Goal: Information Seeking & Learning: Learn about a topic

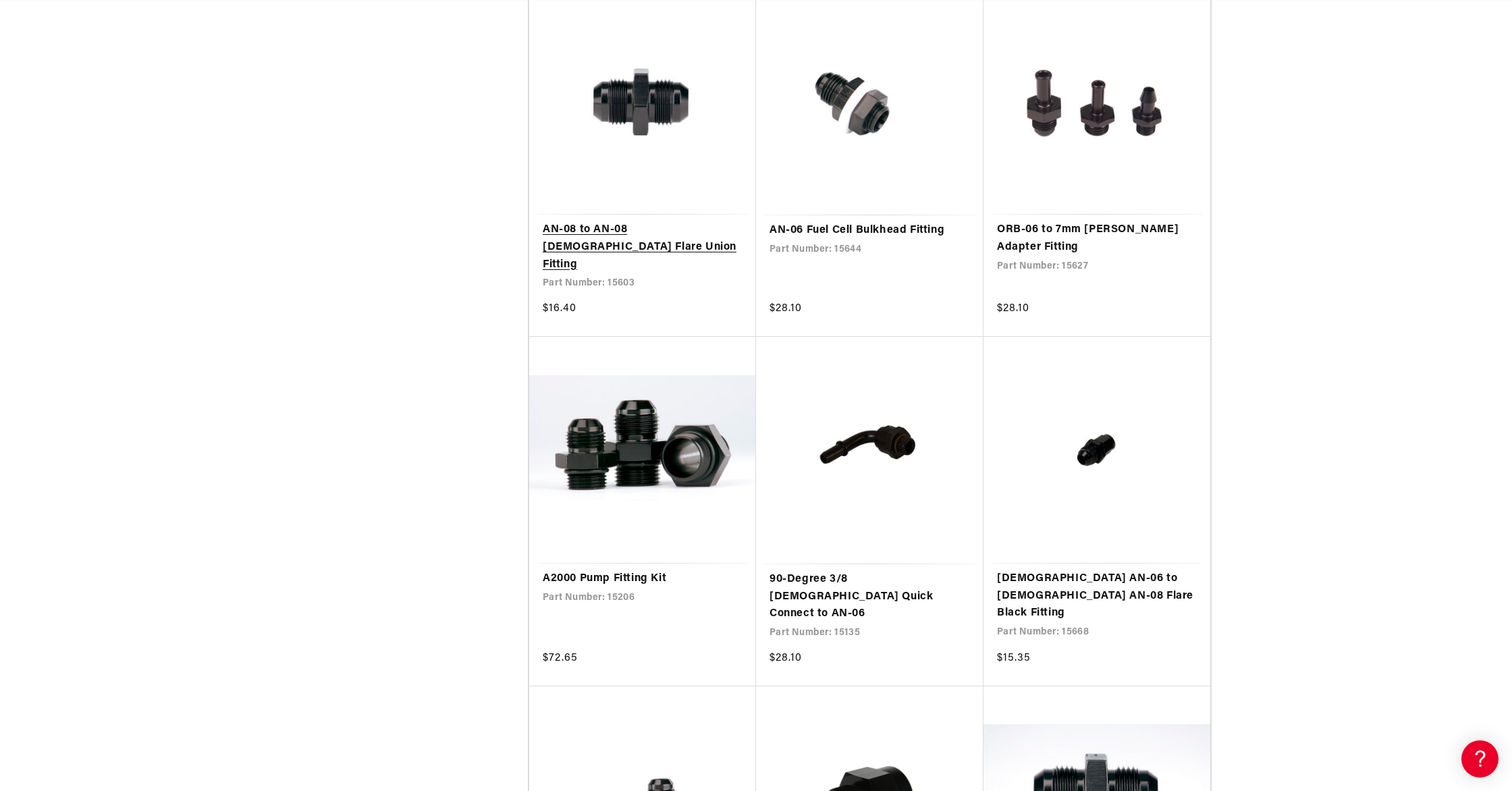
scroll to position [0, 534]
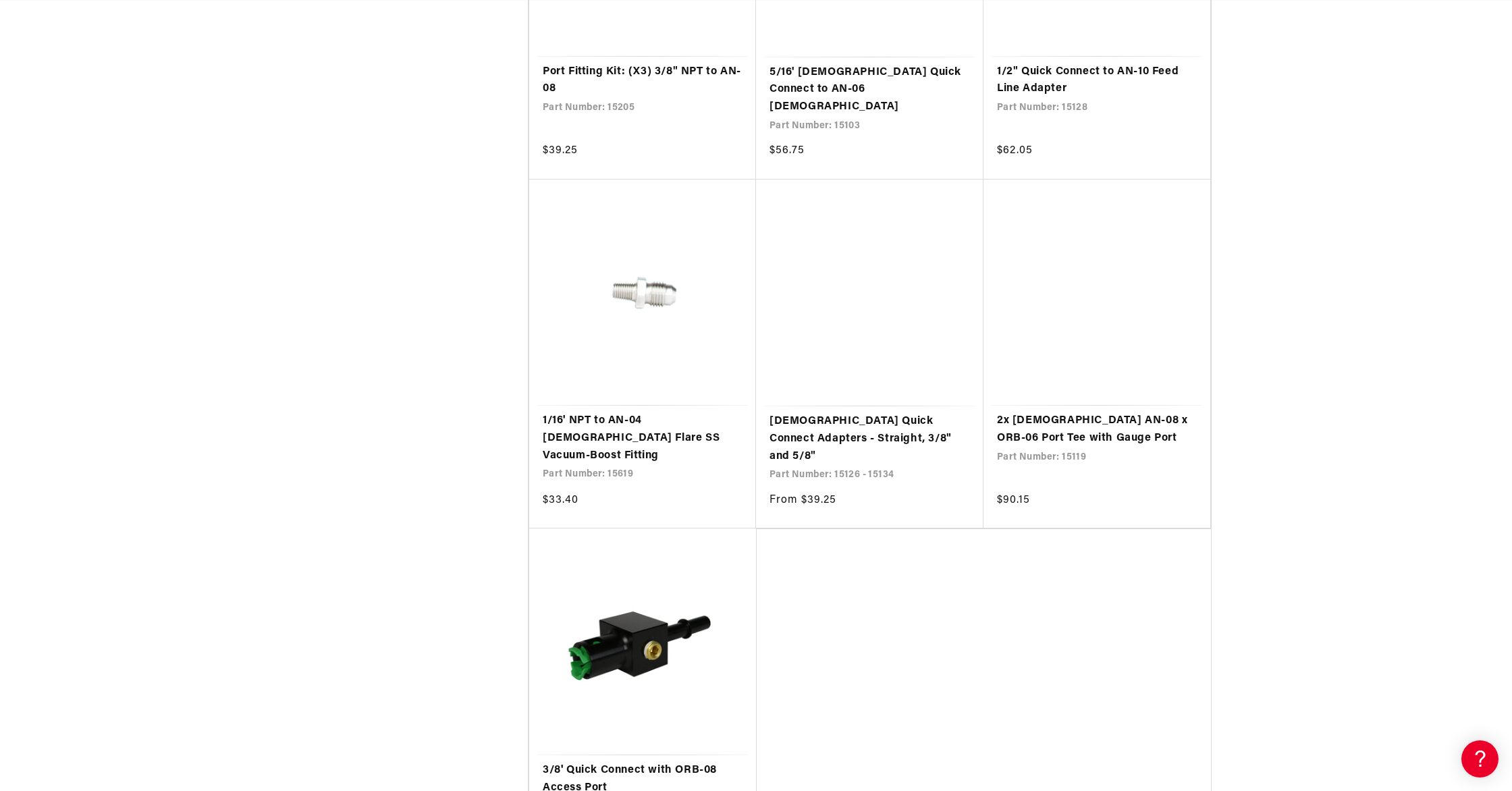
scroll to position [7941, 0]
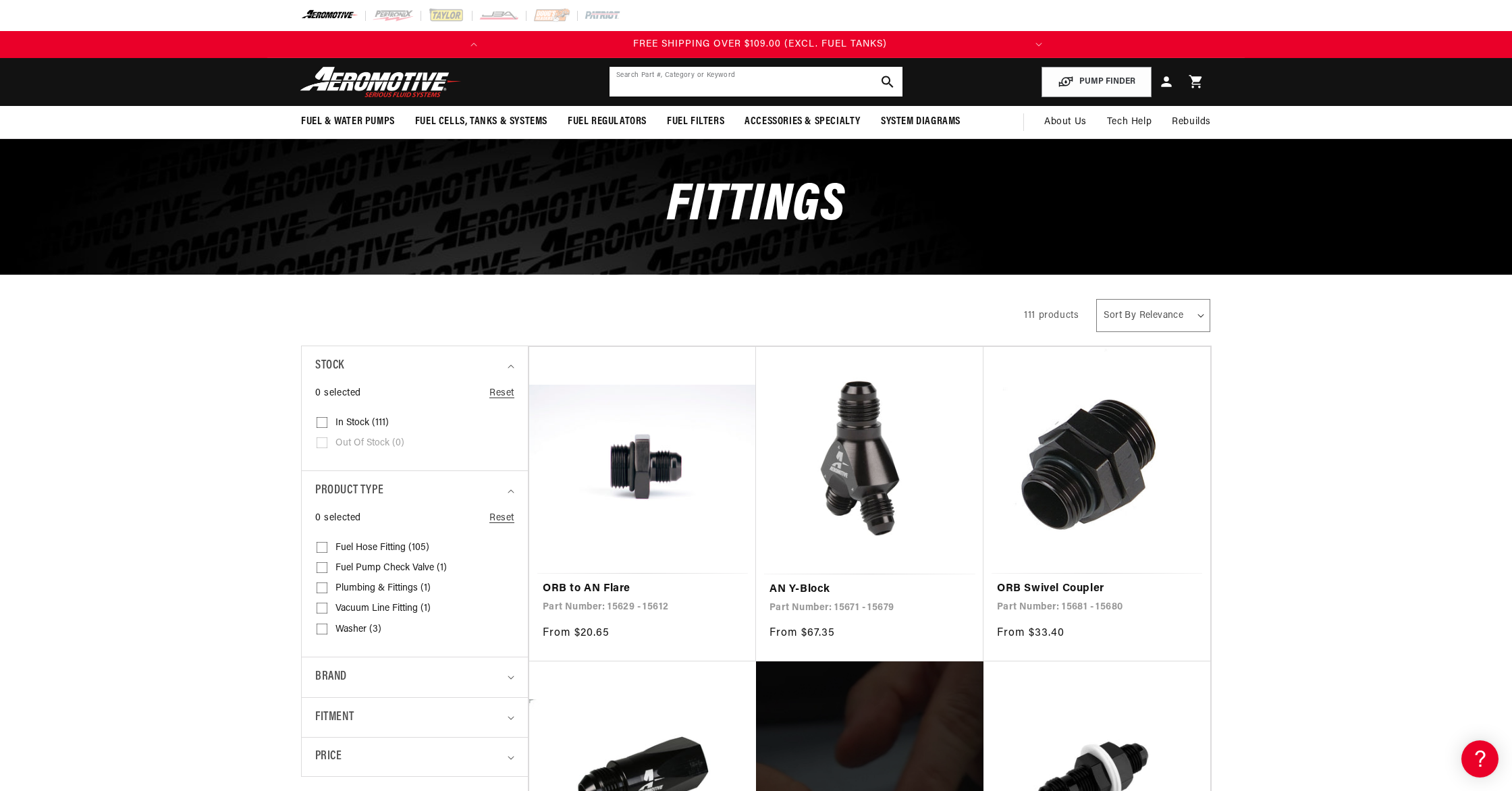
click at [677, 82] on input "text" at bounding box center [756, 82] width 293 height 30
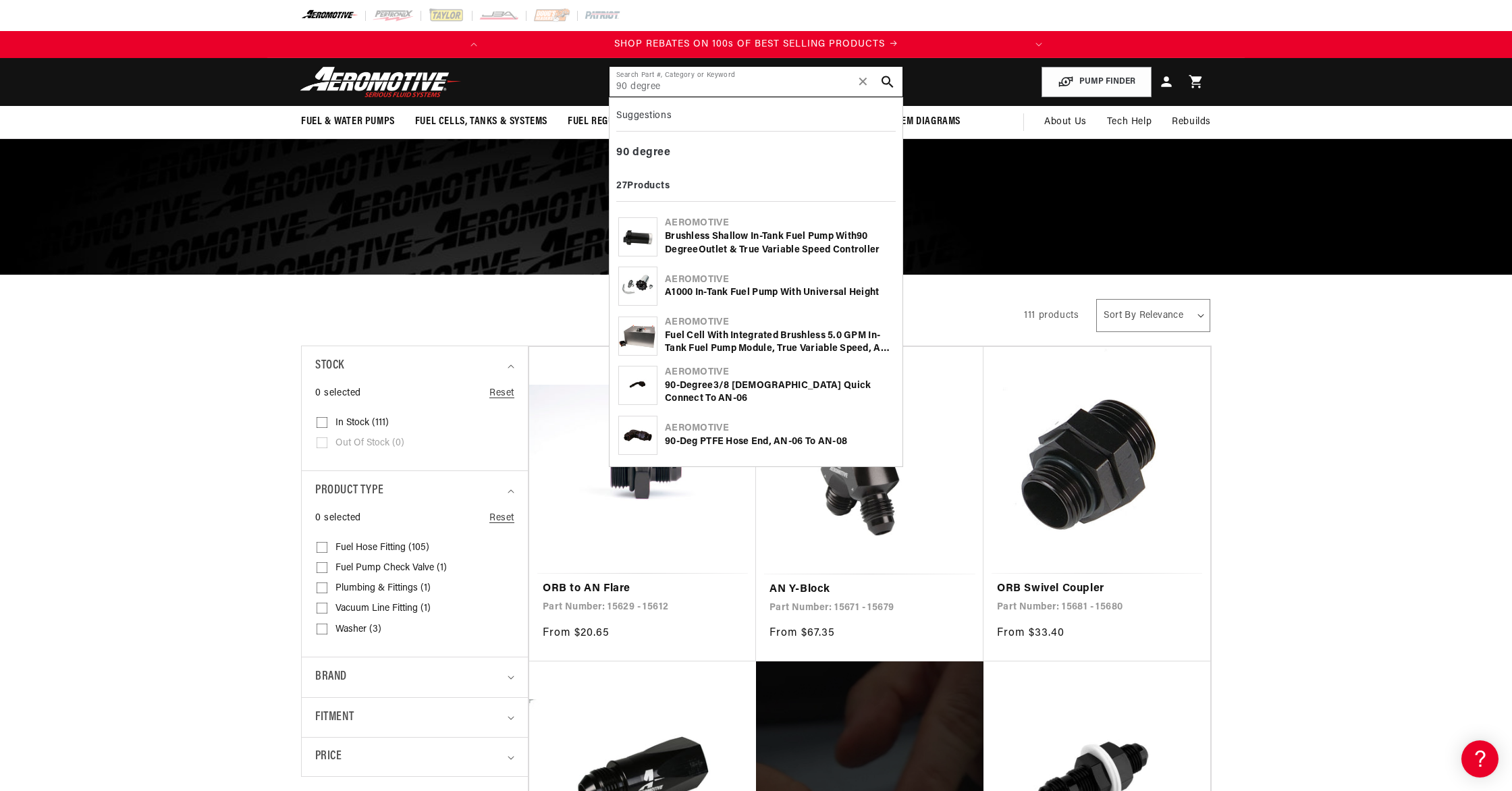
type input "90 degree"
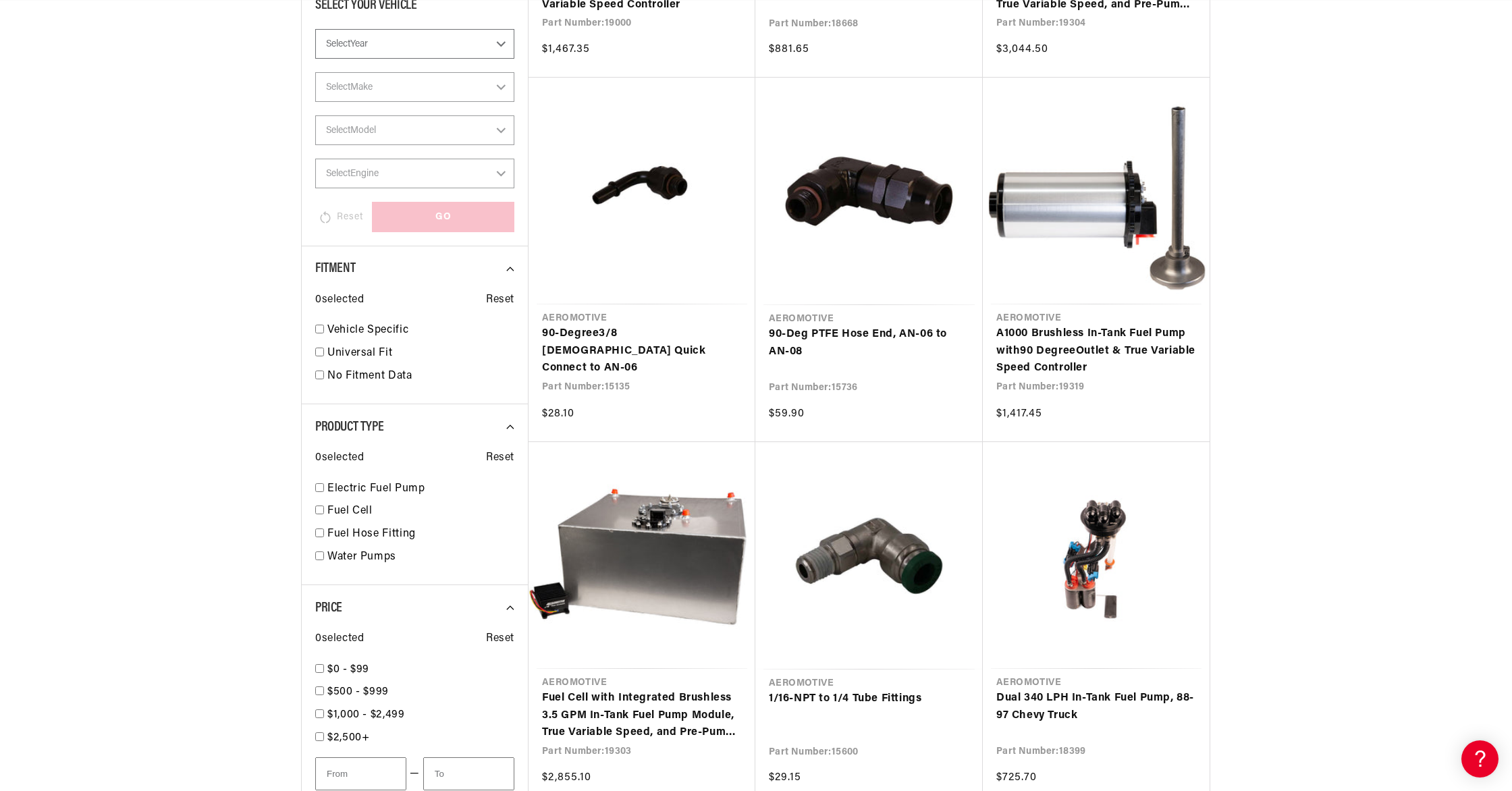
scroll to position [0, 534]
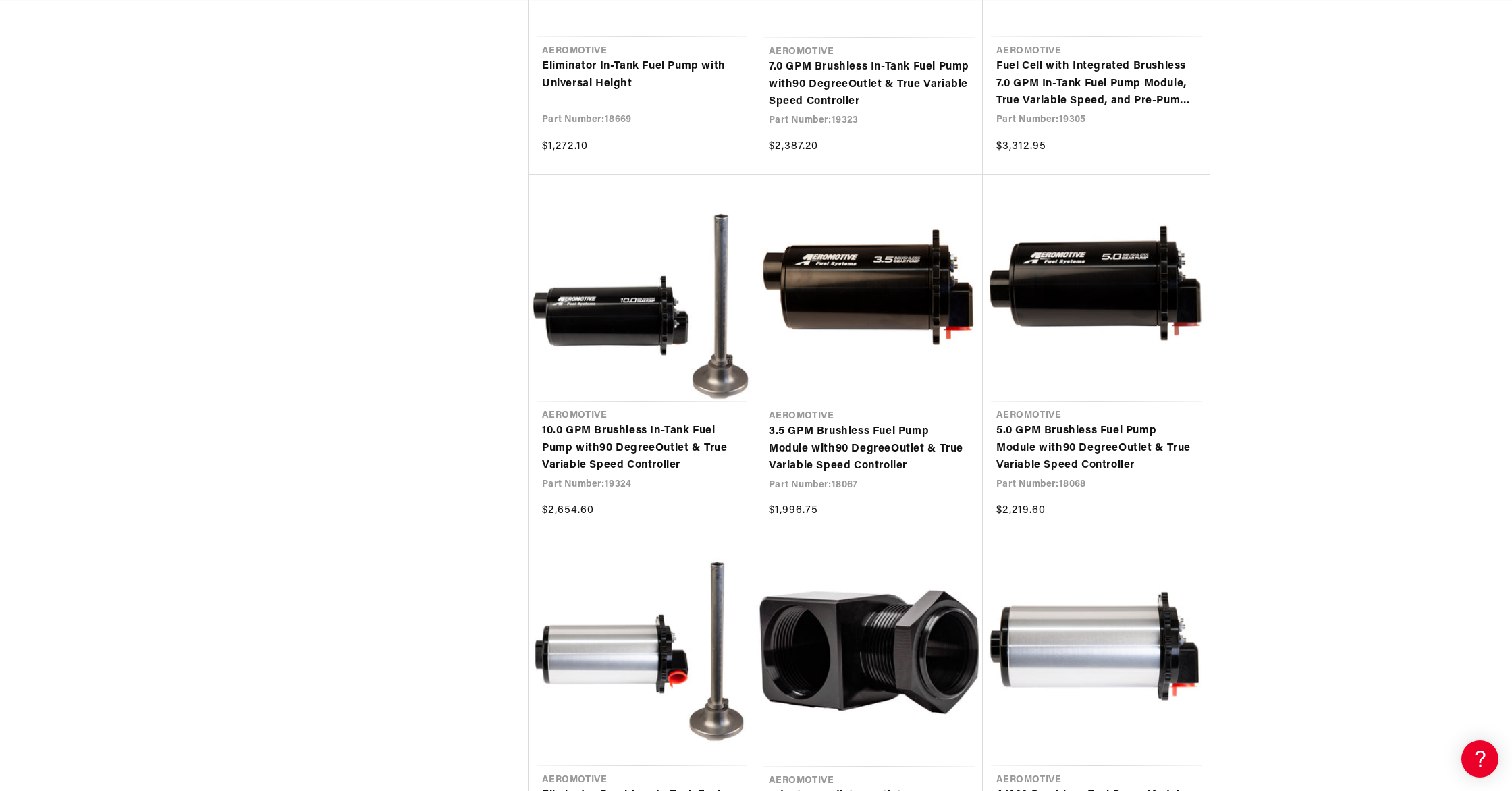
scroll to position [2350, 0]
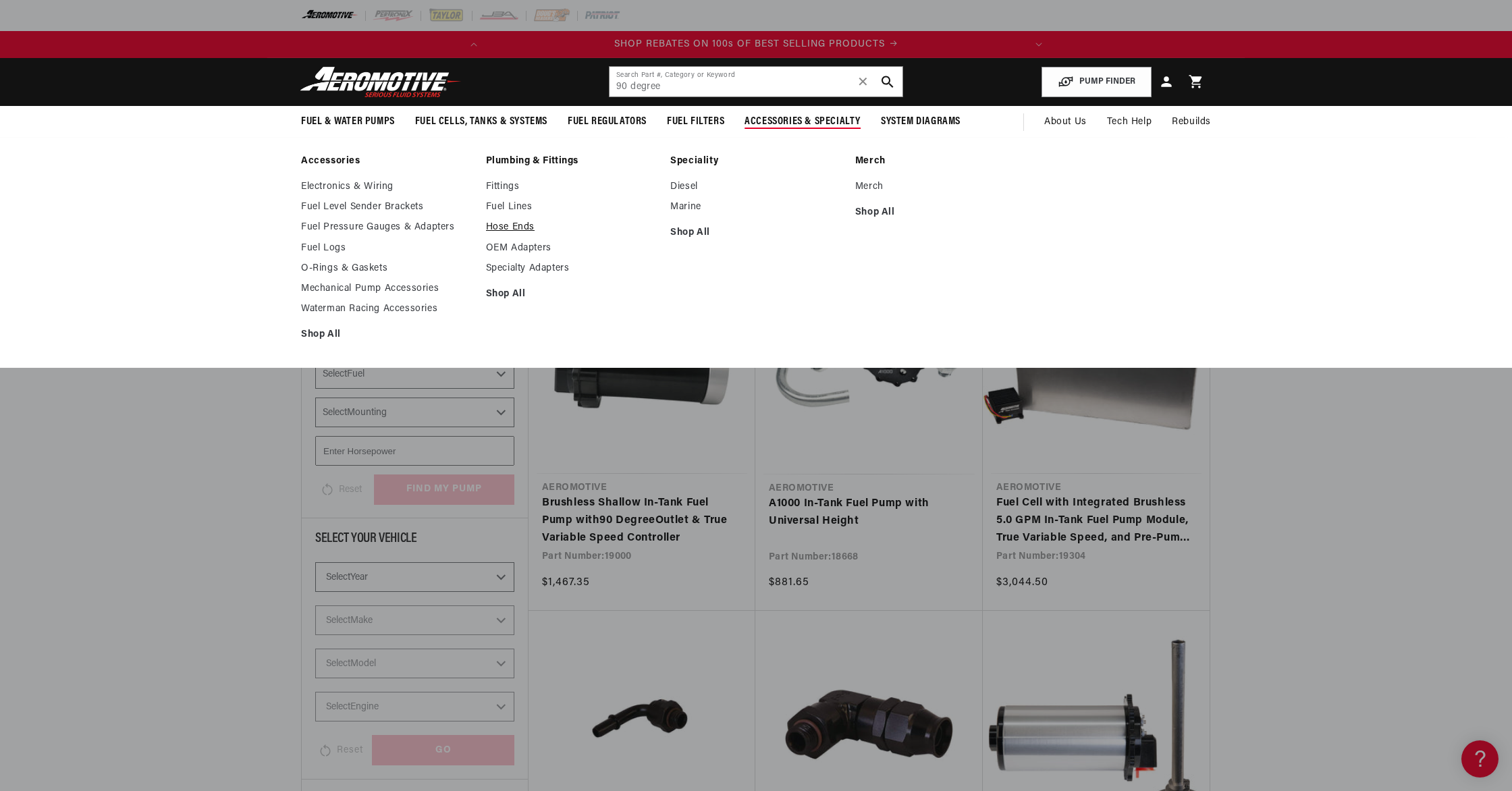
click at [513, 224] on link "Hose Ends" at bounding box center [571, 227] width 171 height 12
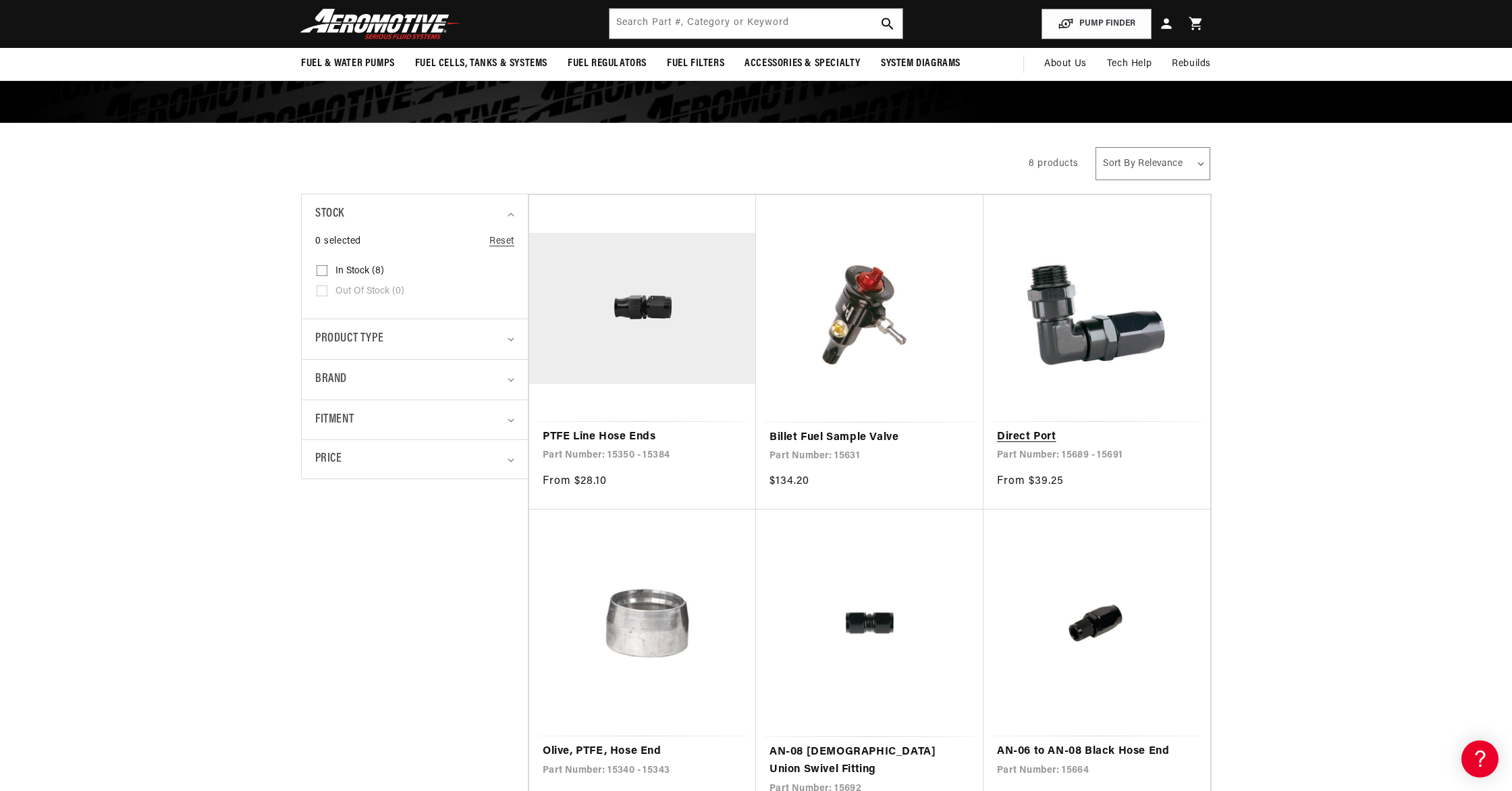
click at [1130, 429] on link "Direct Port" at bounding box center [1096, 437] width 200 height 17
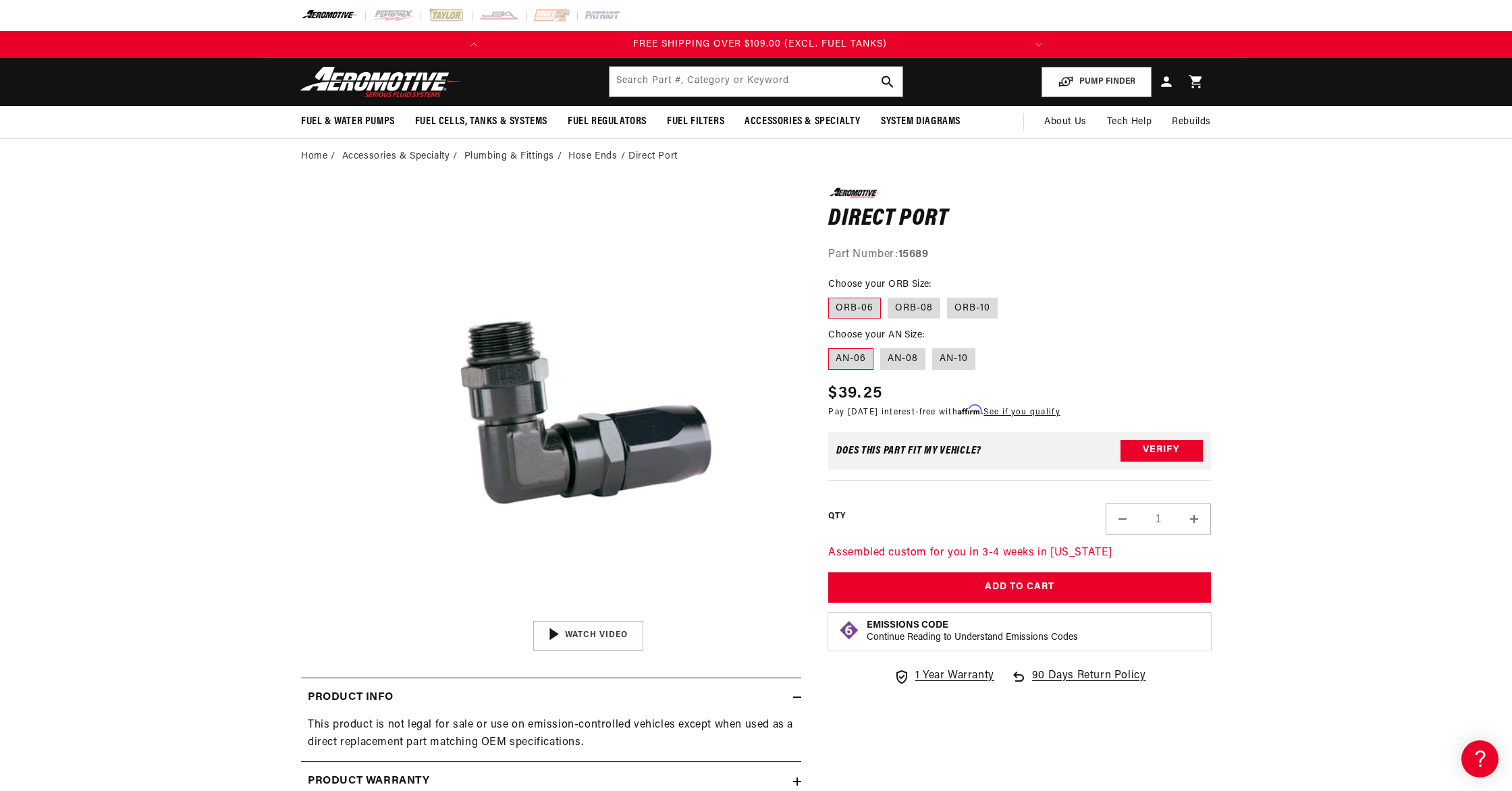
scroll to position [1, 0]
drag, startPoint x: 927, startPoint y: 259, endPoint x: 903, endPoint y: 259, distance: 24.0
click at [903, 259] on strong "15689" at bounding box center [913, 254] width 31 height 11
copy strong "15689"
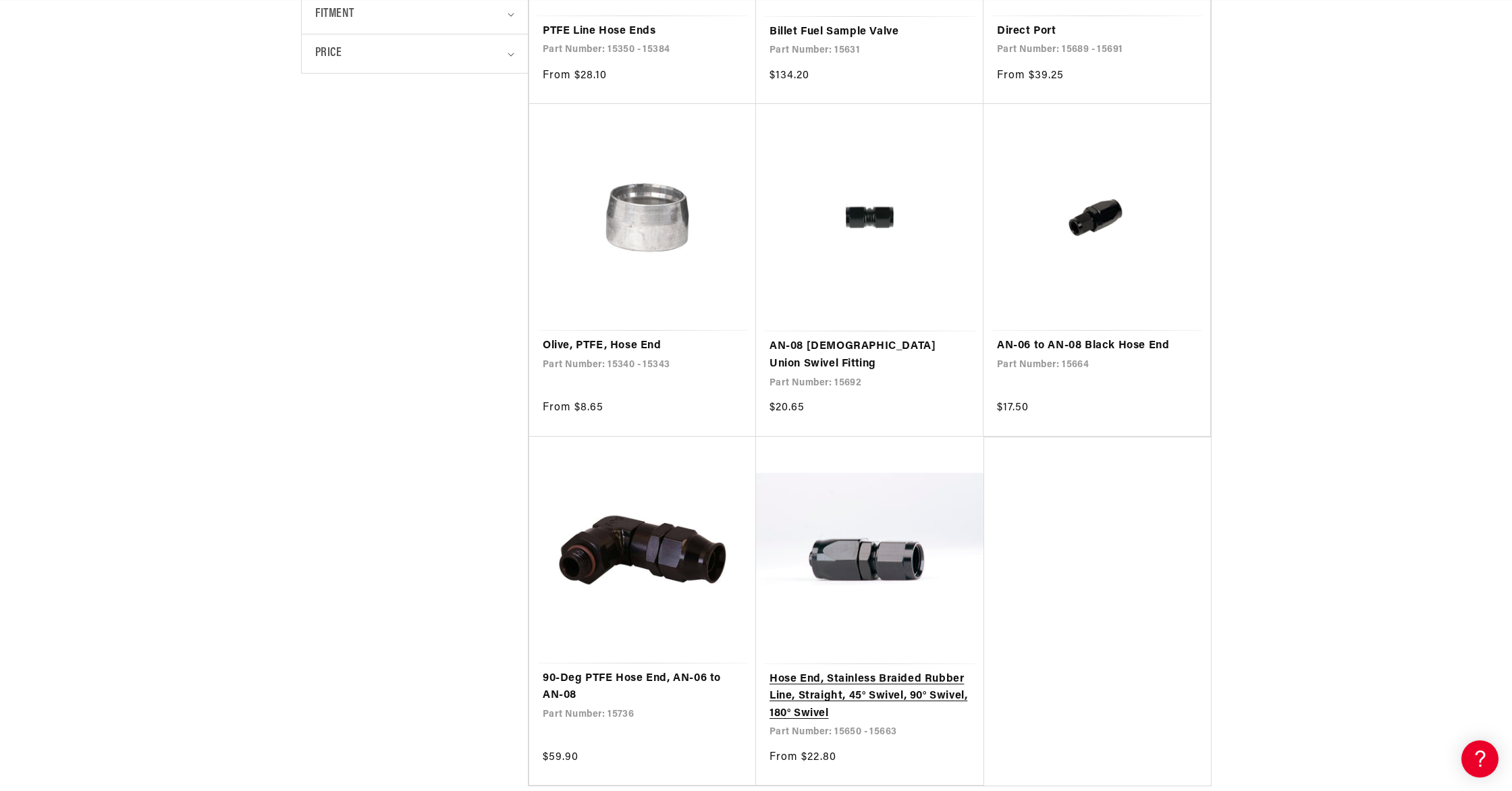
scroll to position [0, 534]
click at [874, 671] on link "Hose End, Stainless Braided Rubber Line, Straight, 45° Swivel, 90° Swivel, 180°…" at bounding box center [869, 697] width 200 height 52
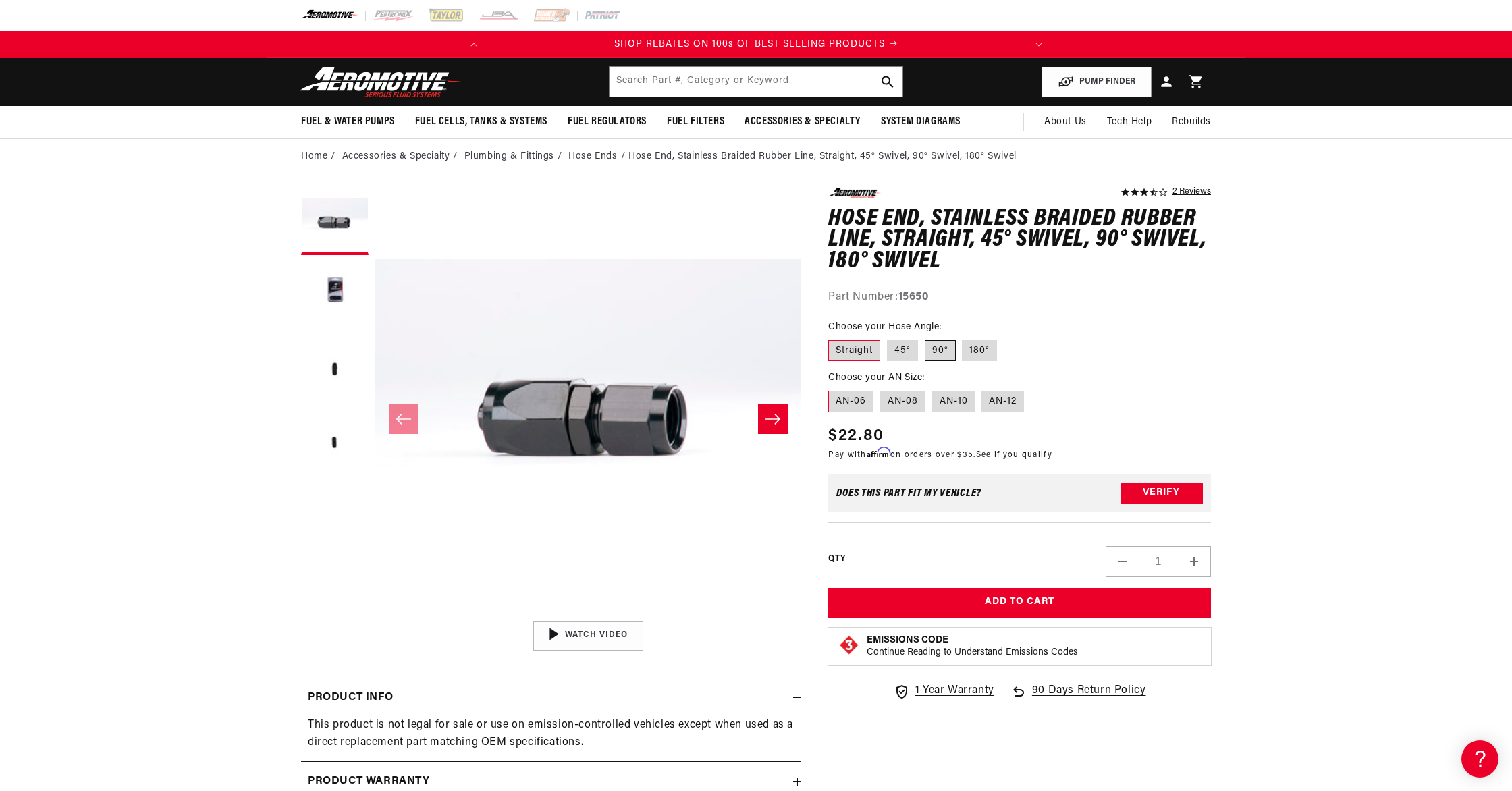
click at [948, 352] on label "90°" at bounding box center [940, 351] width 31 height 22
click at [926, 338] on input "90°" at bounding box center [925, 338] width 1 height 1
radio input "true"
click at [860, 341] on label "Straight" at bounding box center [854, 351] width 52 height 22
click at [832, 338] on input "Straight" at bounding box center [831, 338] width 1 height 1
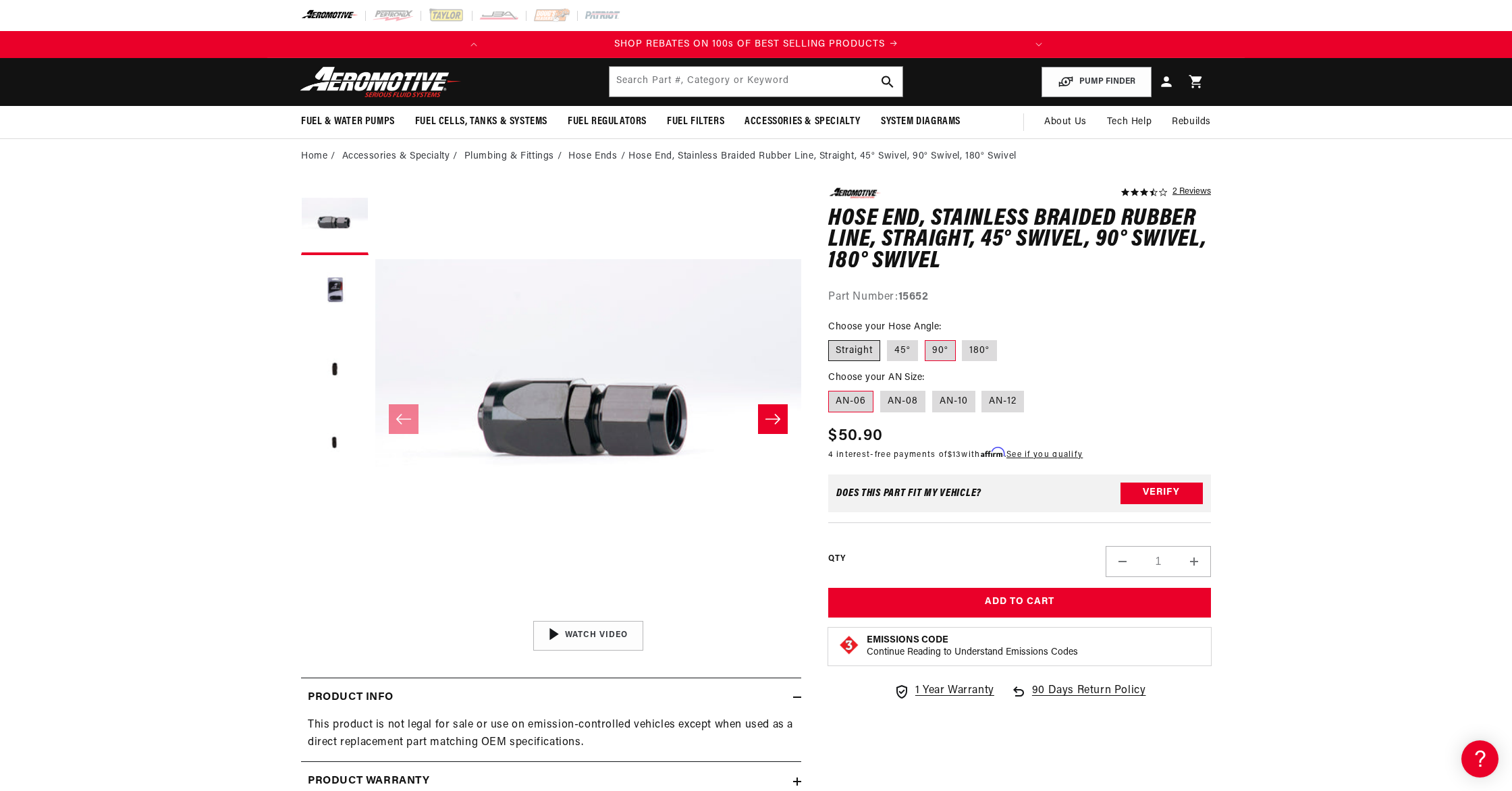
radio input "true"
drag, startPoint x: 932, startPoint y: 301, endPoint x: 903, endPoint y: 300, distance: 29.0
click at [903, 300] on div "Part Number: 15650" at bounding box center [1019, 297] width 383 height 17
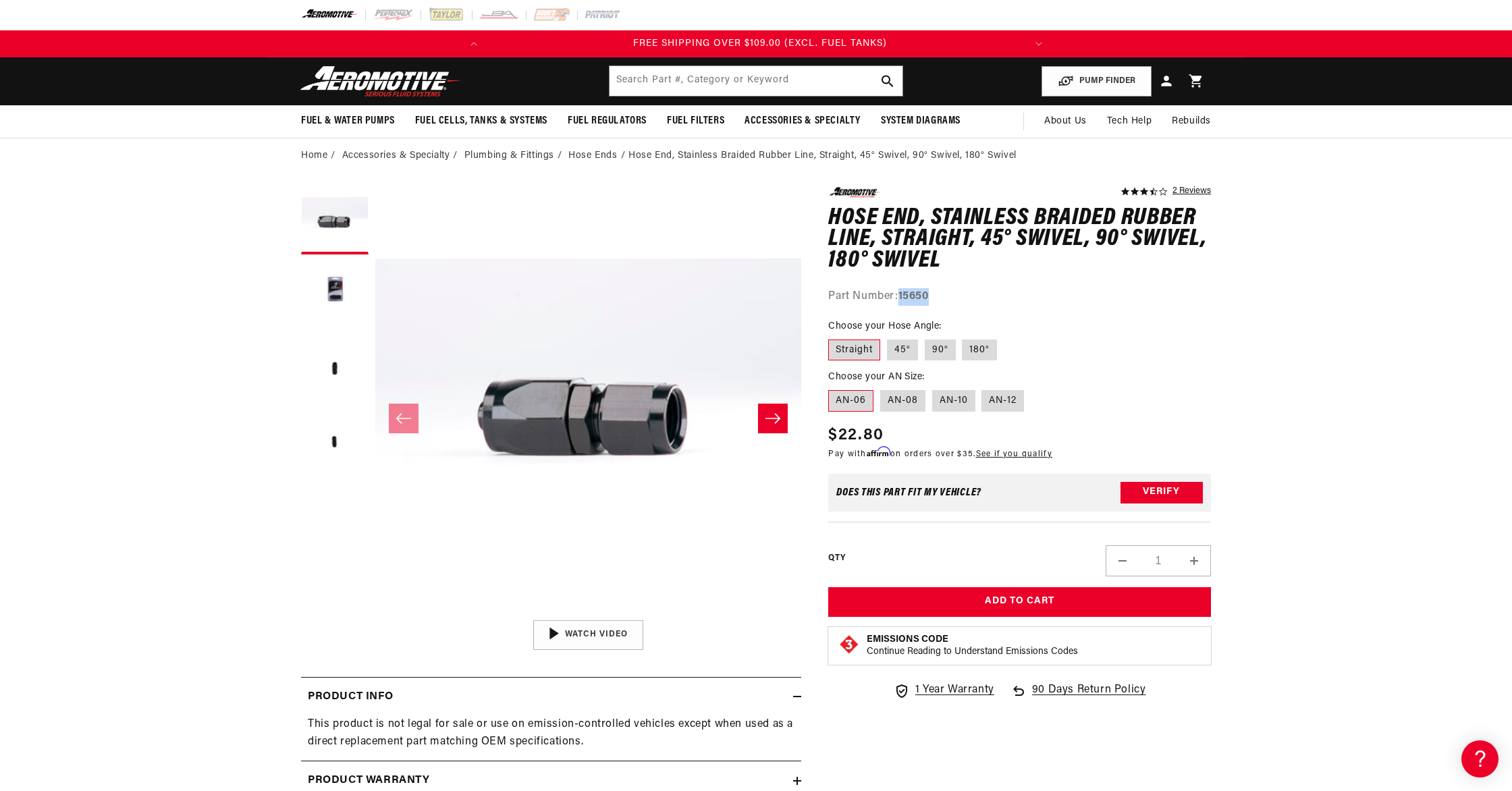
copy strong "15650"
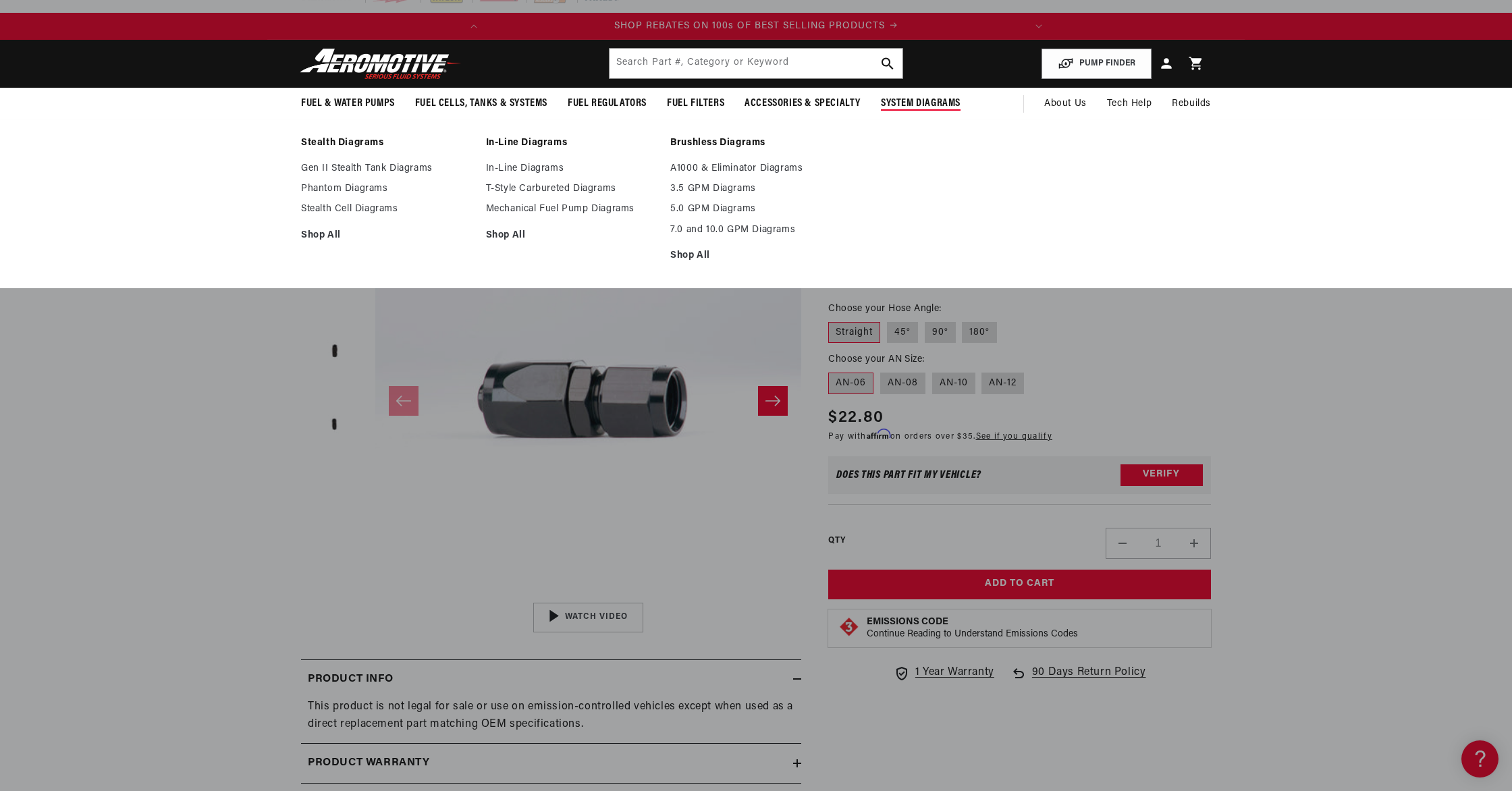
scroll to position [42, 0]
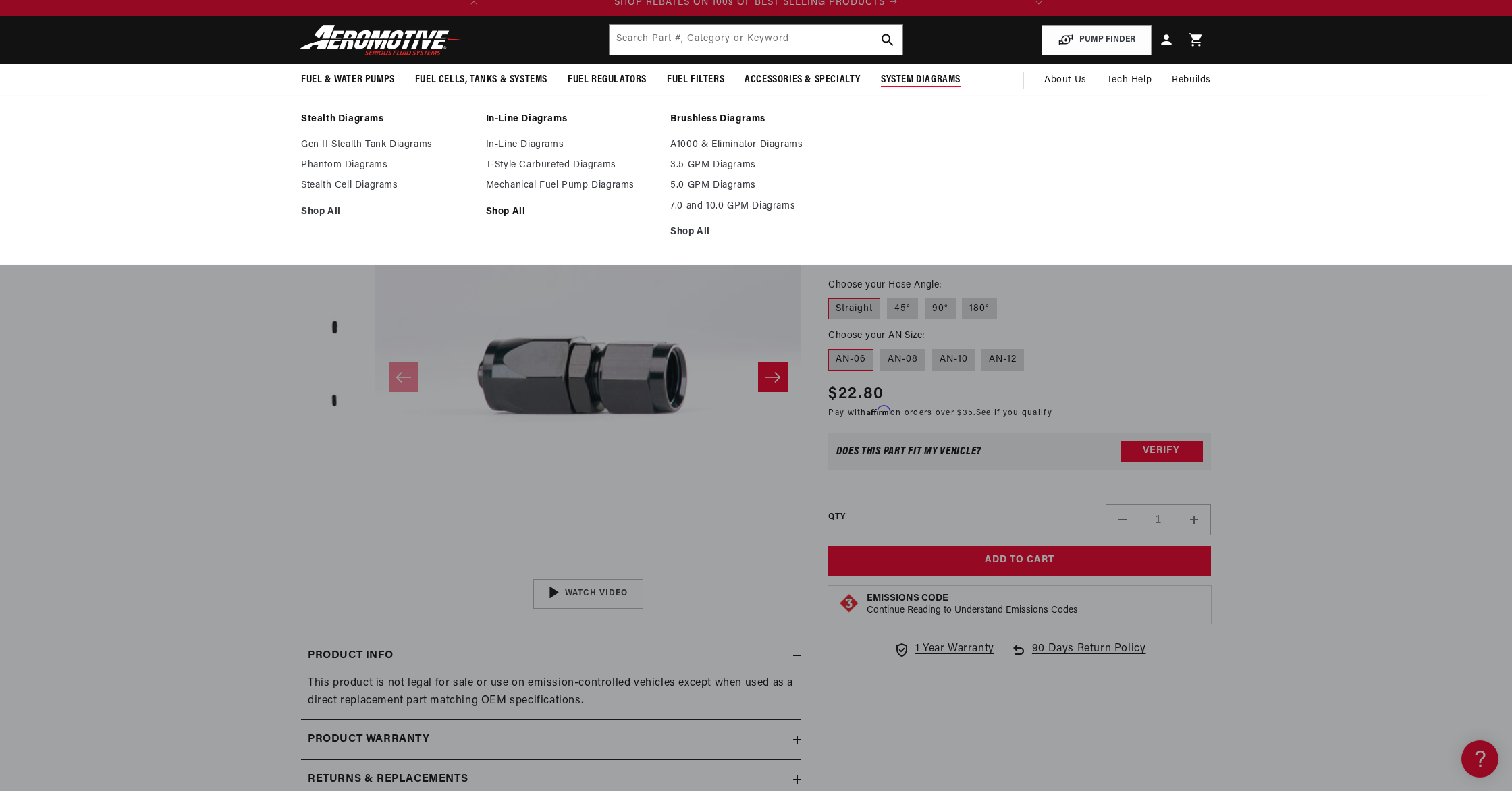
click at [506, 210] on link "Shop All" at bounding box center [571, 212] width 171 height 12
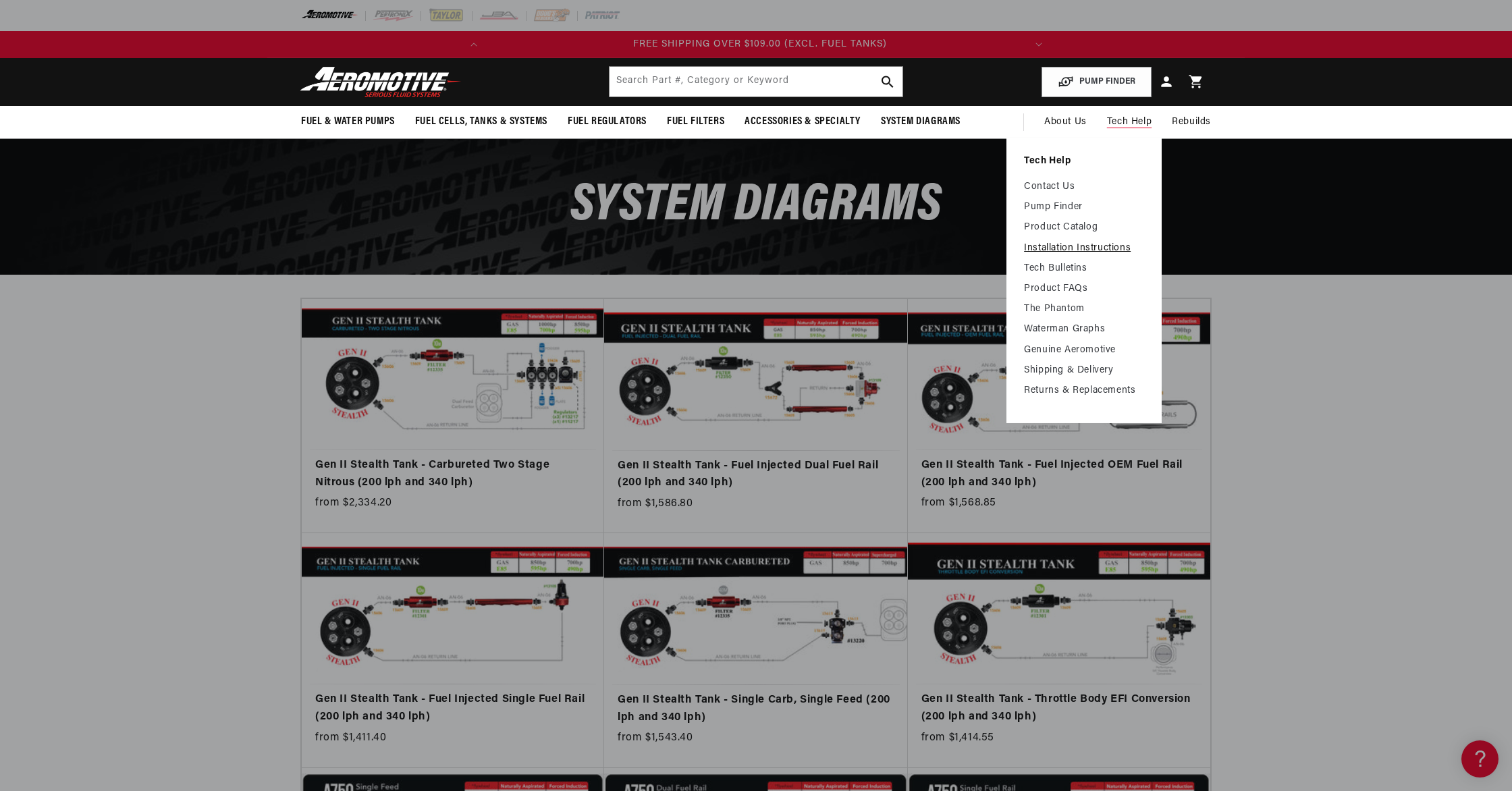
click at [1074, 245] on link "Installation Instructions" at bounding box center [1084, 248] width 120 height 12
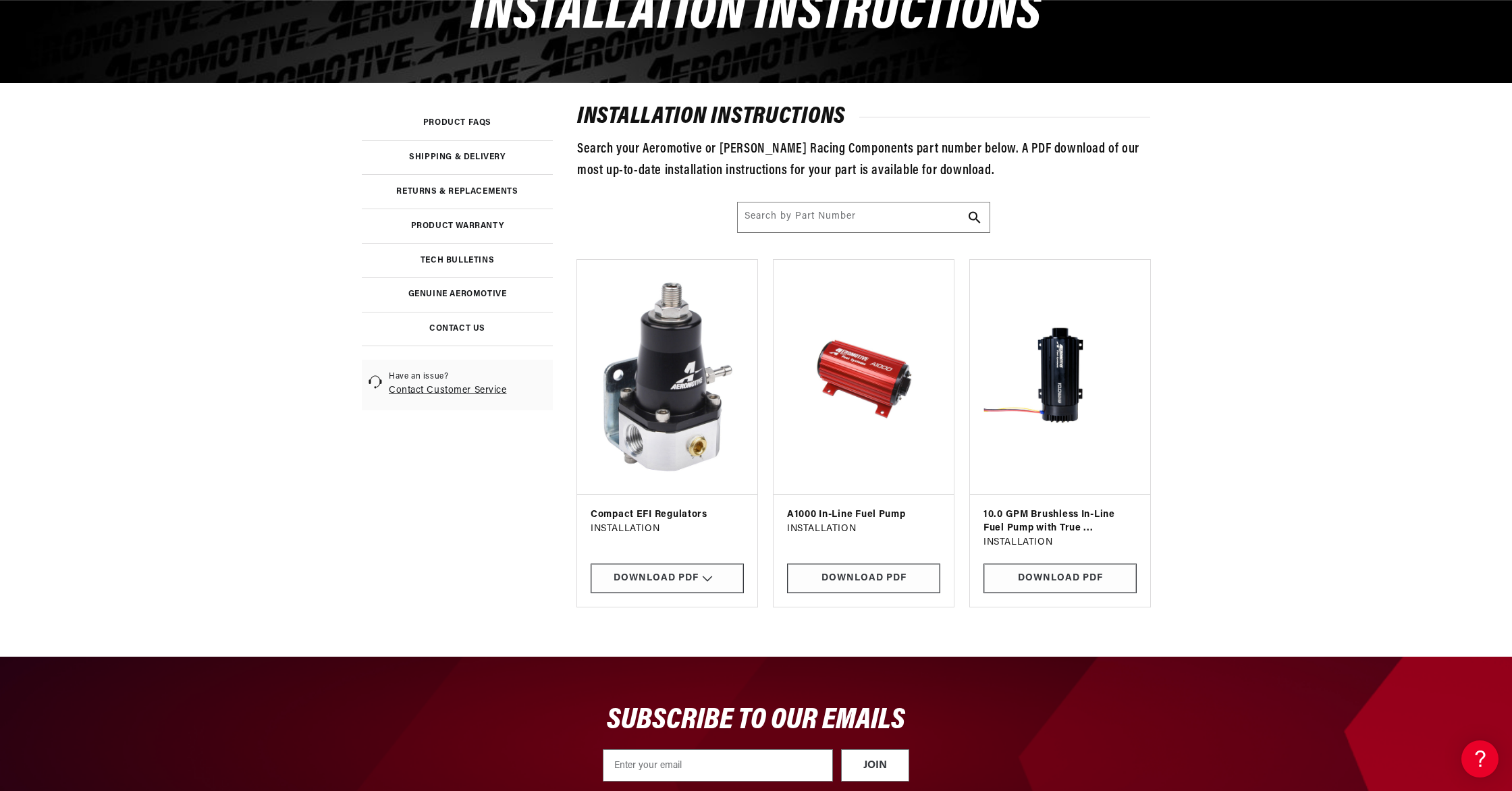
scroll to position [192, 0]
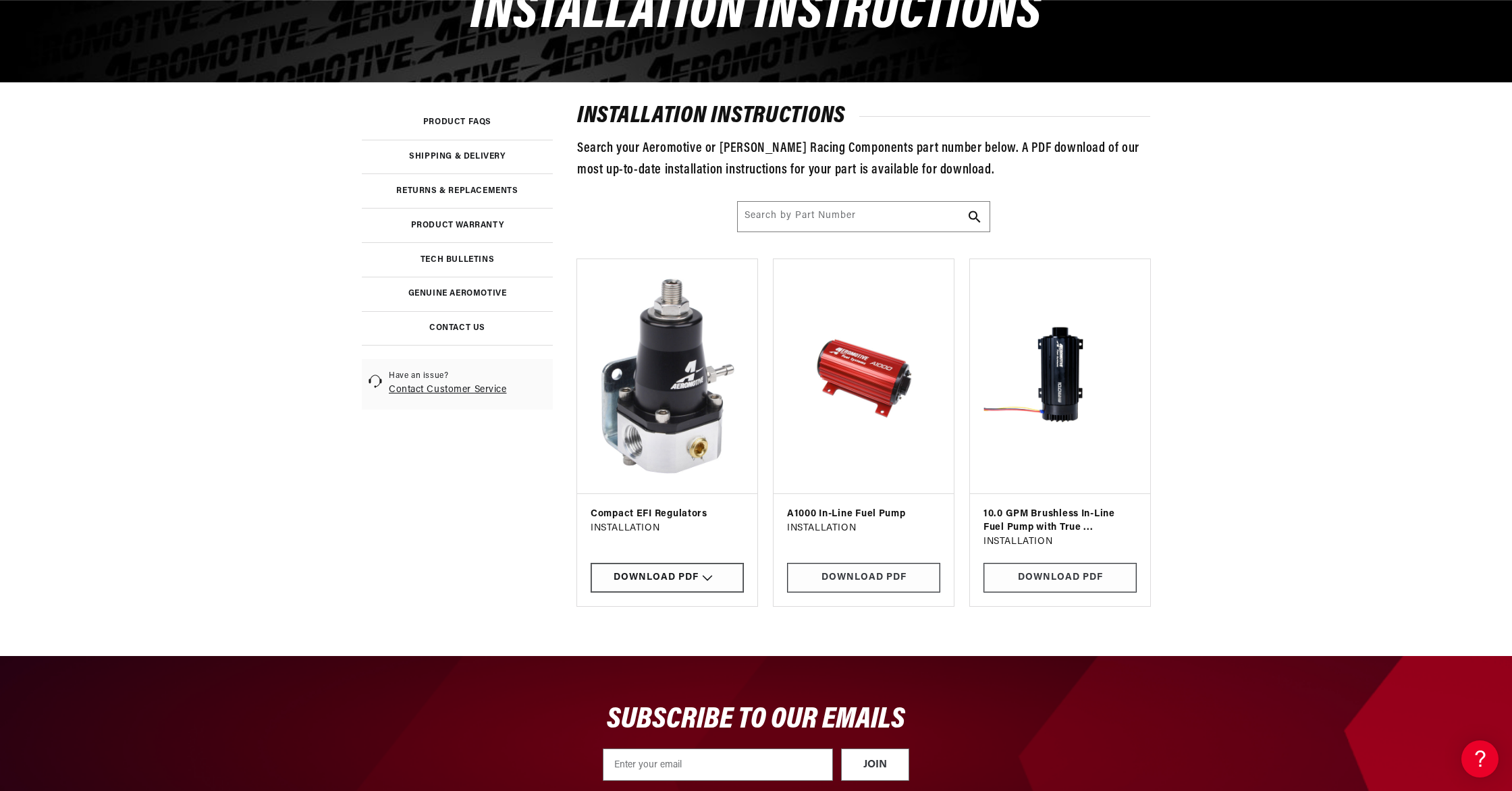
click at [658, 579] on div "Download PDF" at bounding box center [667, 578] width 153 height 31
click at [638, 401] on img at bounding box center [667, 377] width 158 height 214
click at [638, 402] on img at bounding box center [667, 377] width 158 height 214
click at [617, 575] on div "Download PDF" at bounding box center [667, 578] width 153 height 31
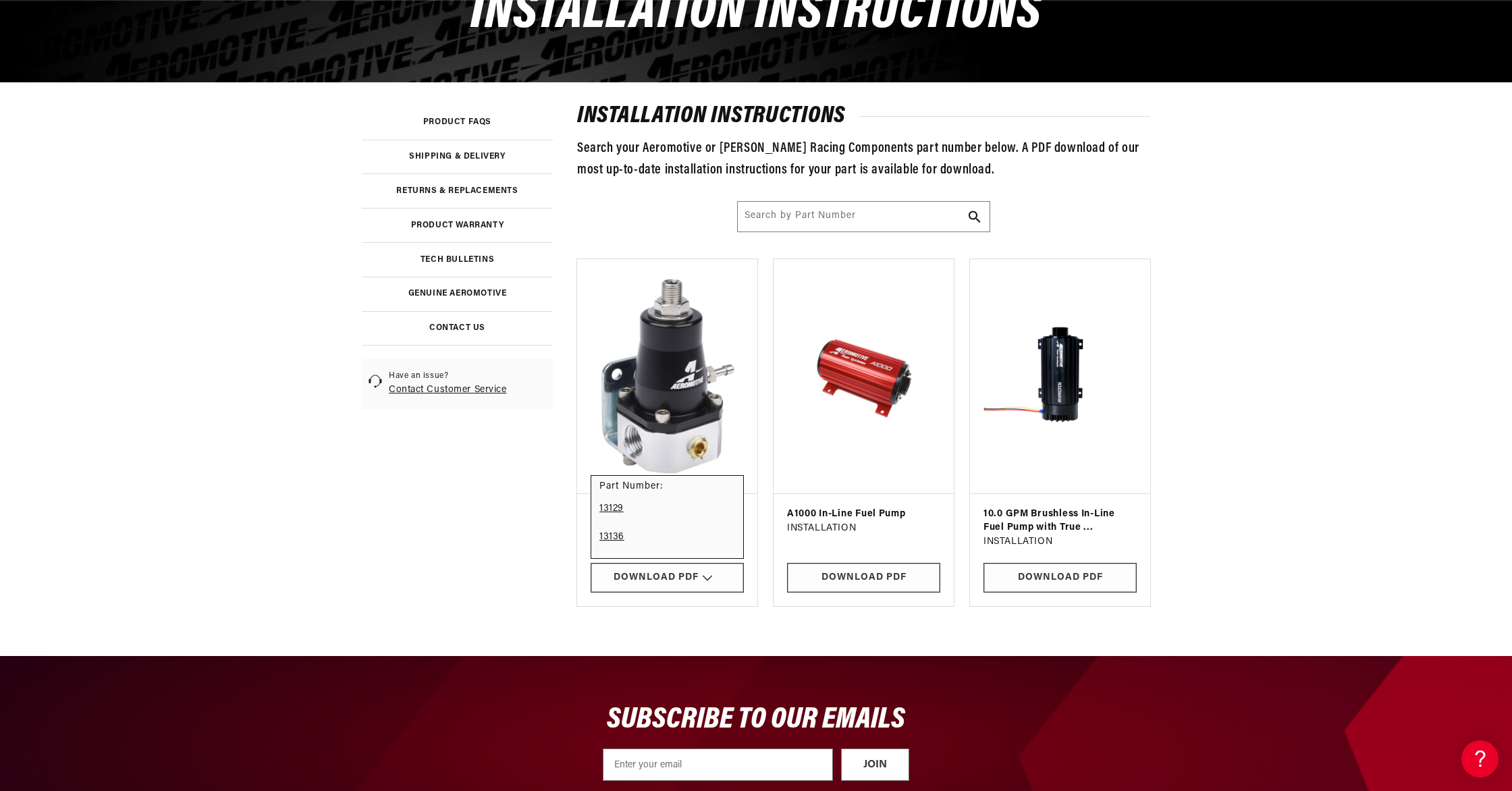
click at [609, 537] on link "13136" at bounding box center [667, 538] width 136 height 28
click at [436, 257] on link at bounding box center [457, 260] width 191 height 35
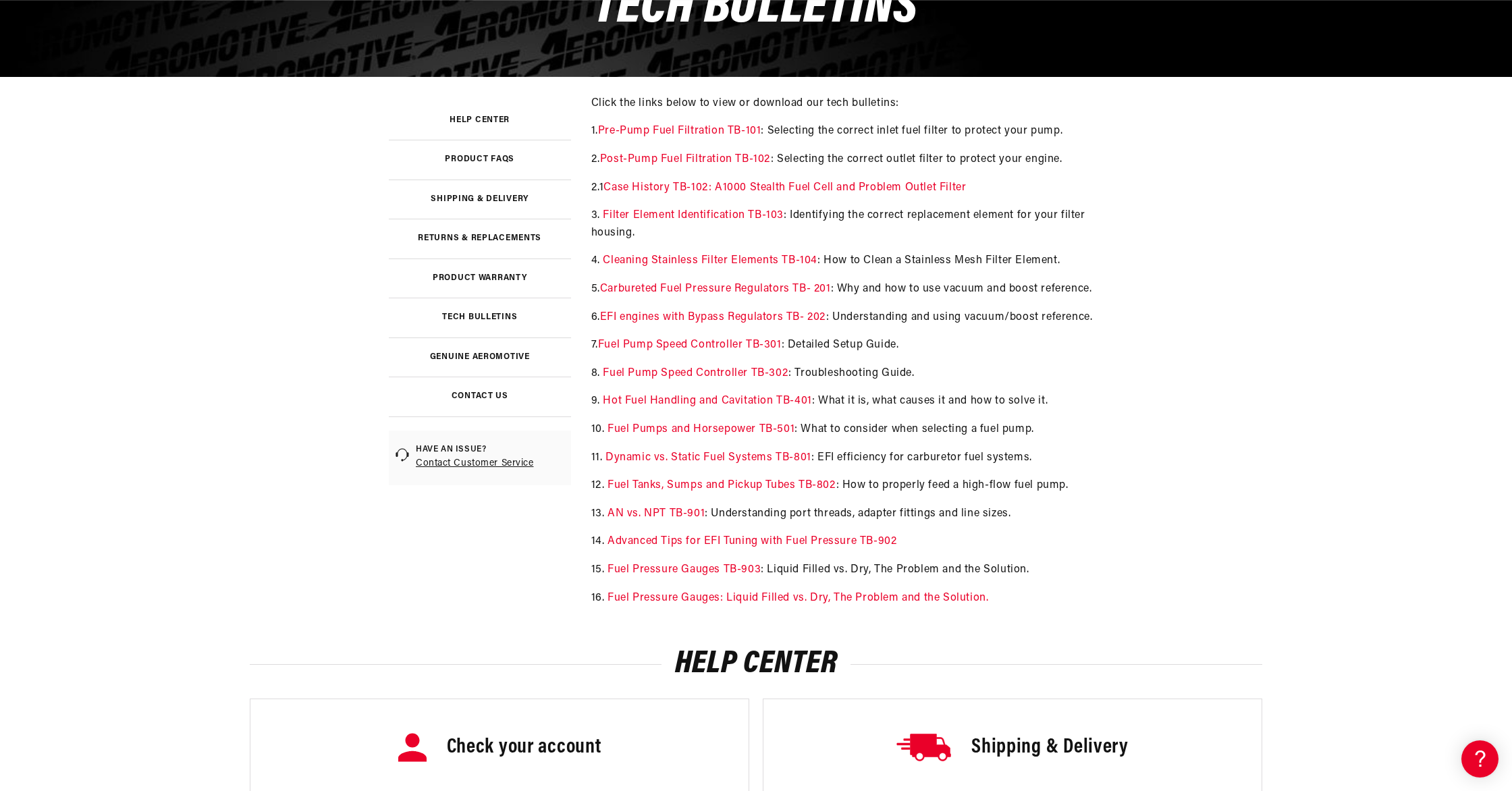
scroll to position [0, 534]
click at [685, 509] on link "AN vs. NPT TB-901" at bounding box center [656, 514] width 97 height 11
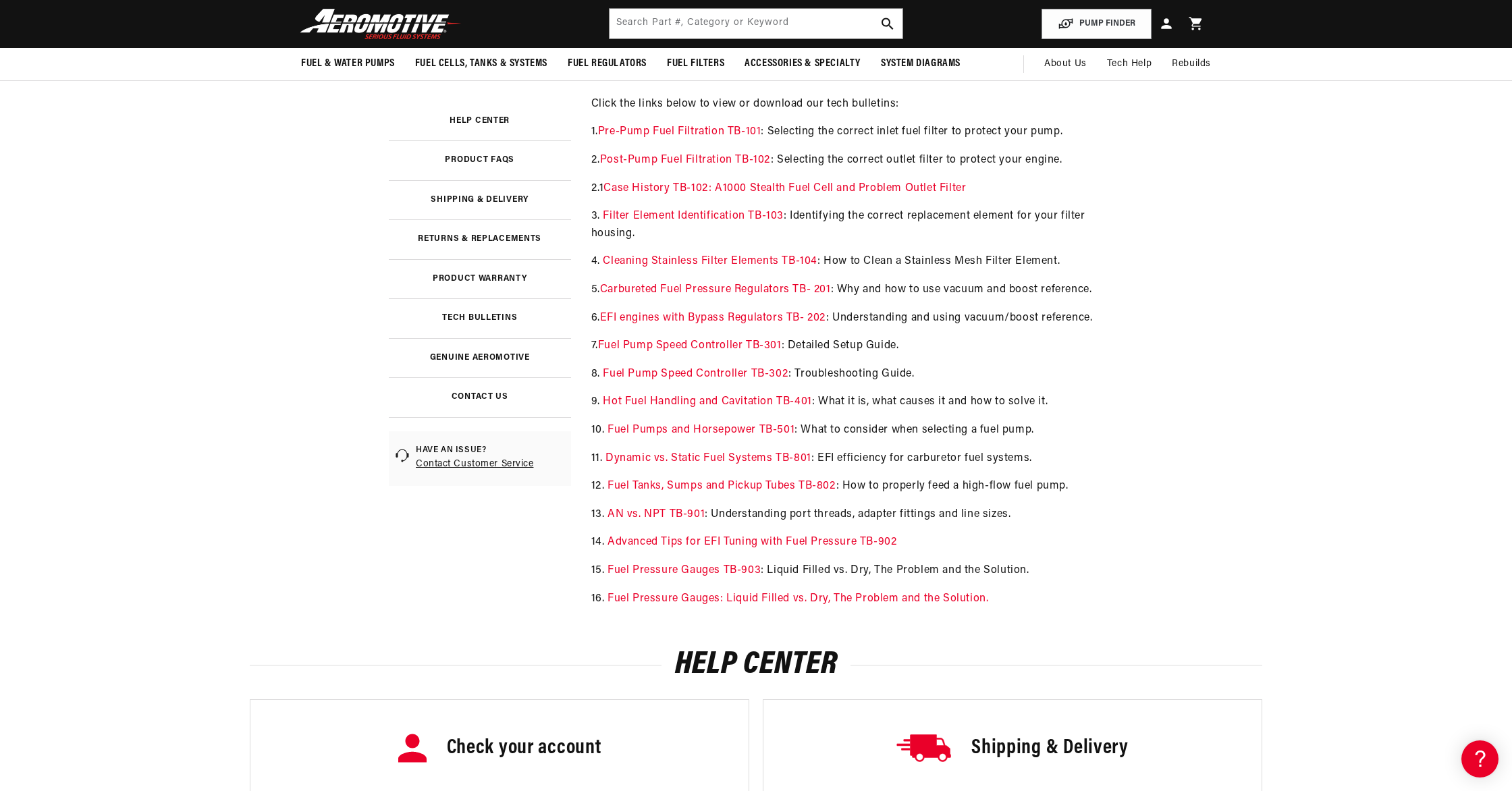
scroll to position [0, 292]
click at [688, 541] on link "Advanced Tips for EFI Tuning with Fuel Pressure TB-902" at bounding box center [752, 542] width 289 height 11
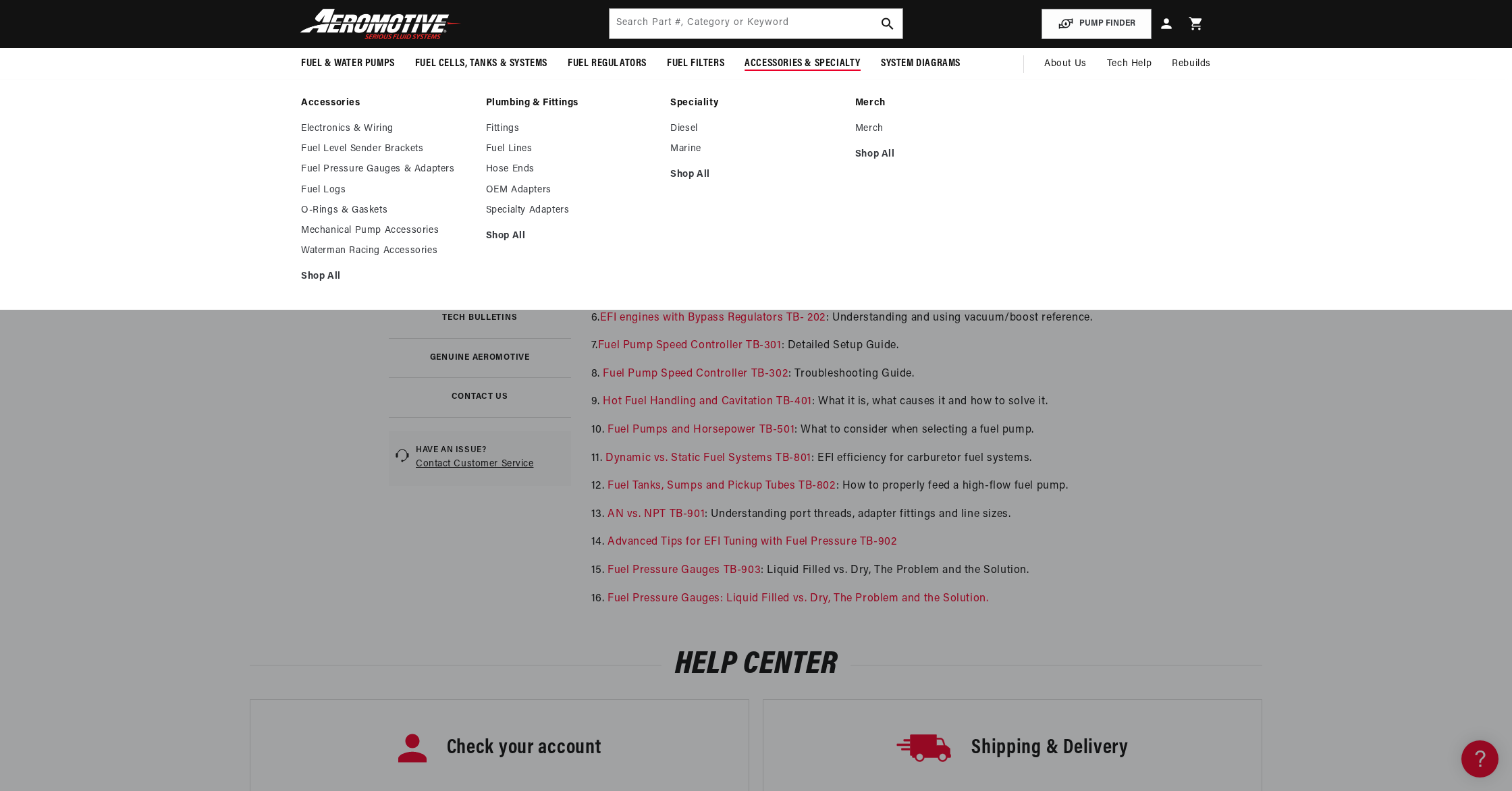
scroll to position [0, 0]
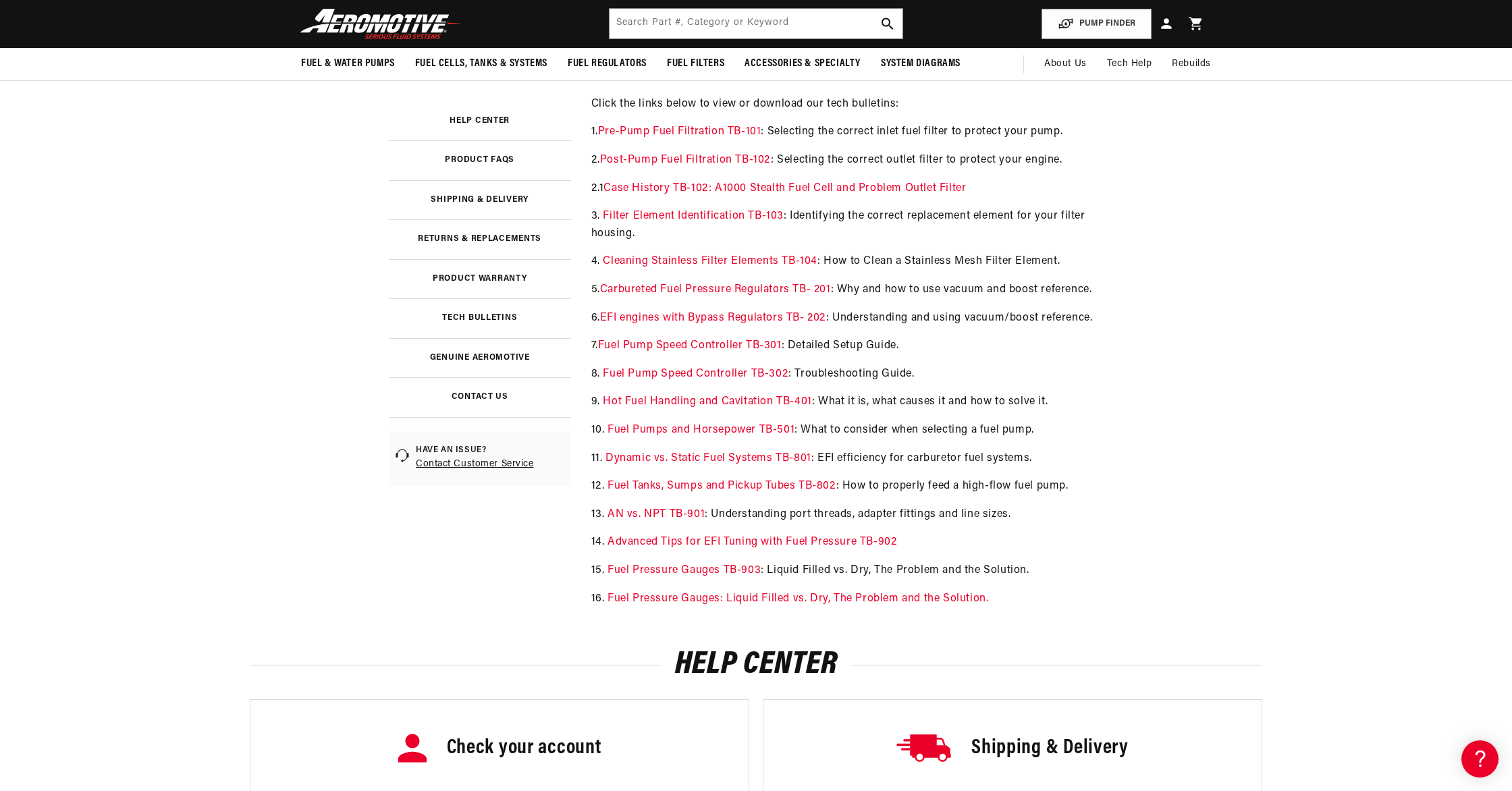
click at [485, 164] on h3 "Product FAQs" at bounding box center [479, 160] width 70 height 7
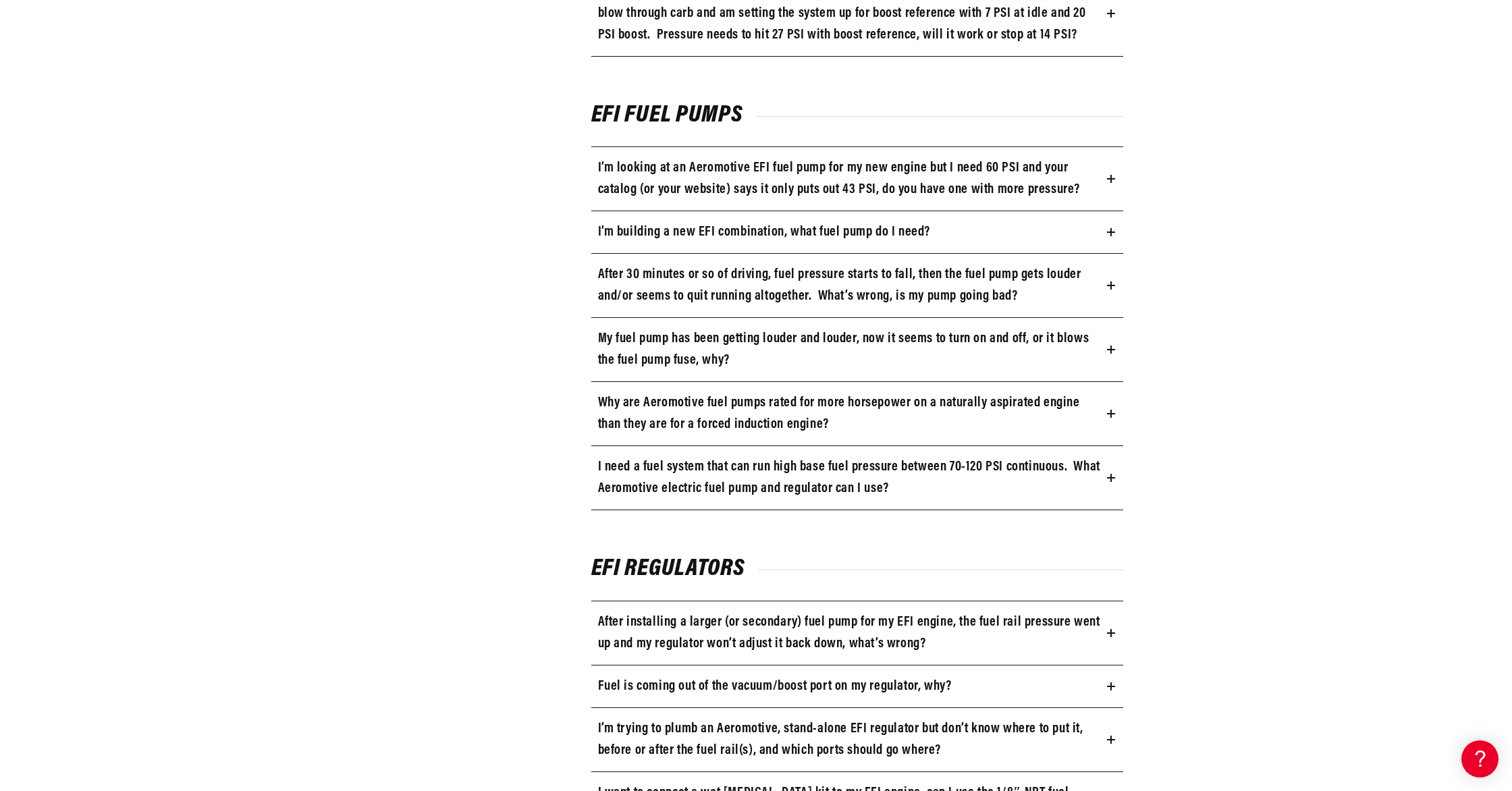
scroll to position [0, 534]
click at [730, 234] on h3 "I’m building a new EFI combination, what fuel pump do I need?" at bounding box center [764, 232] width 333 height 22
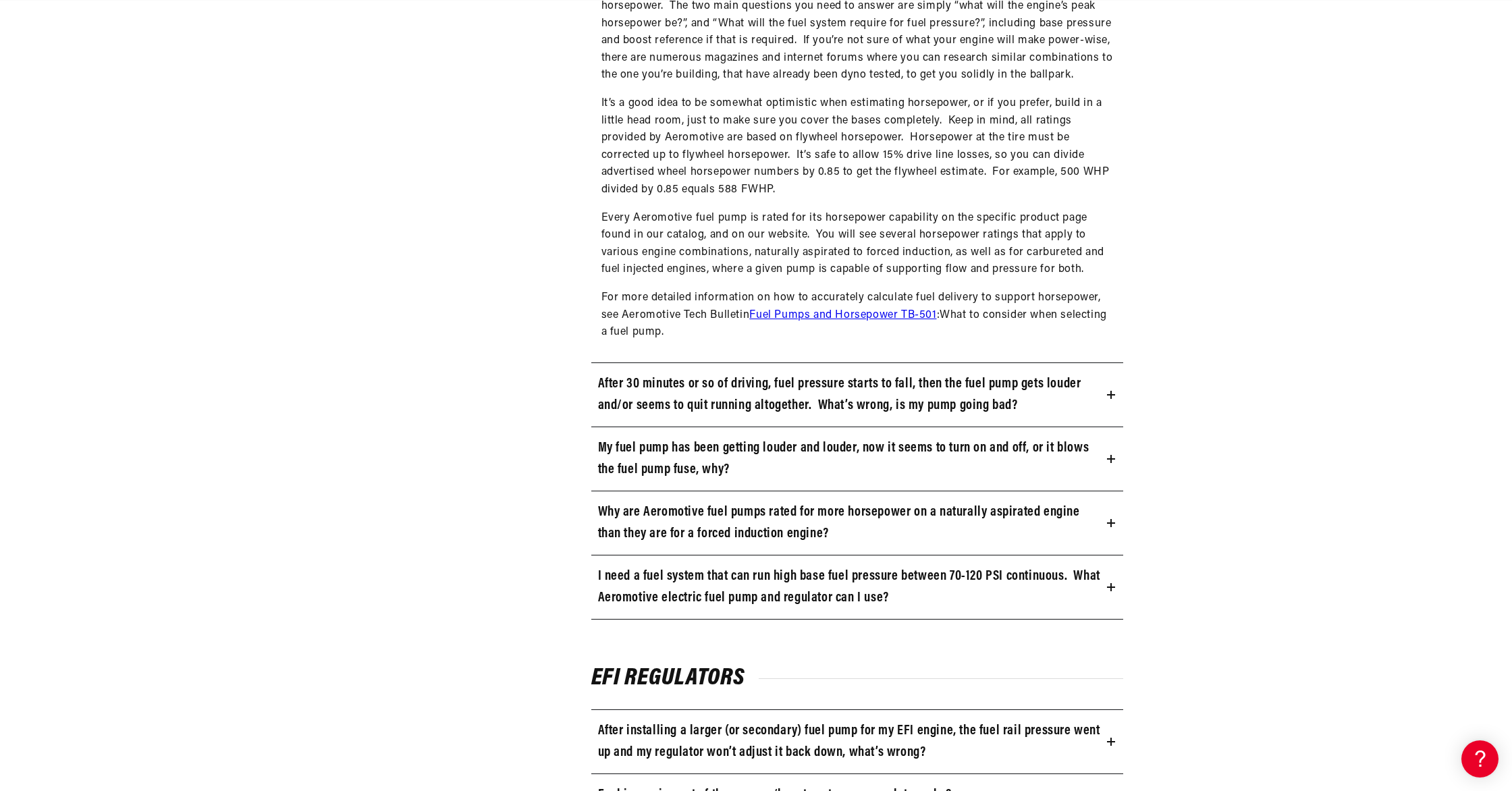
scroll to position [2218, 0]
click at [826, 319] on link "Fuel Pumps and Horsepower TB-501" at bounding box center [843, 313] width 187 height 11
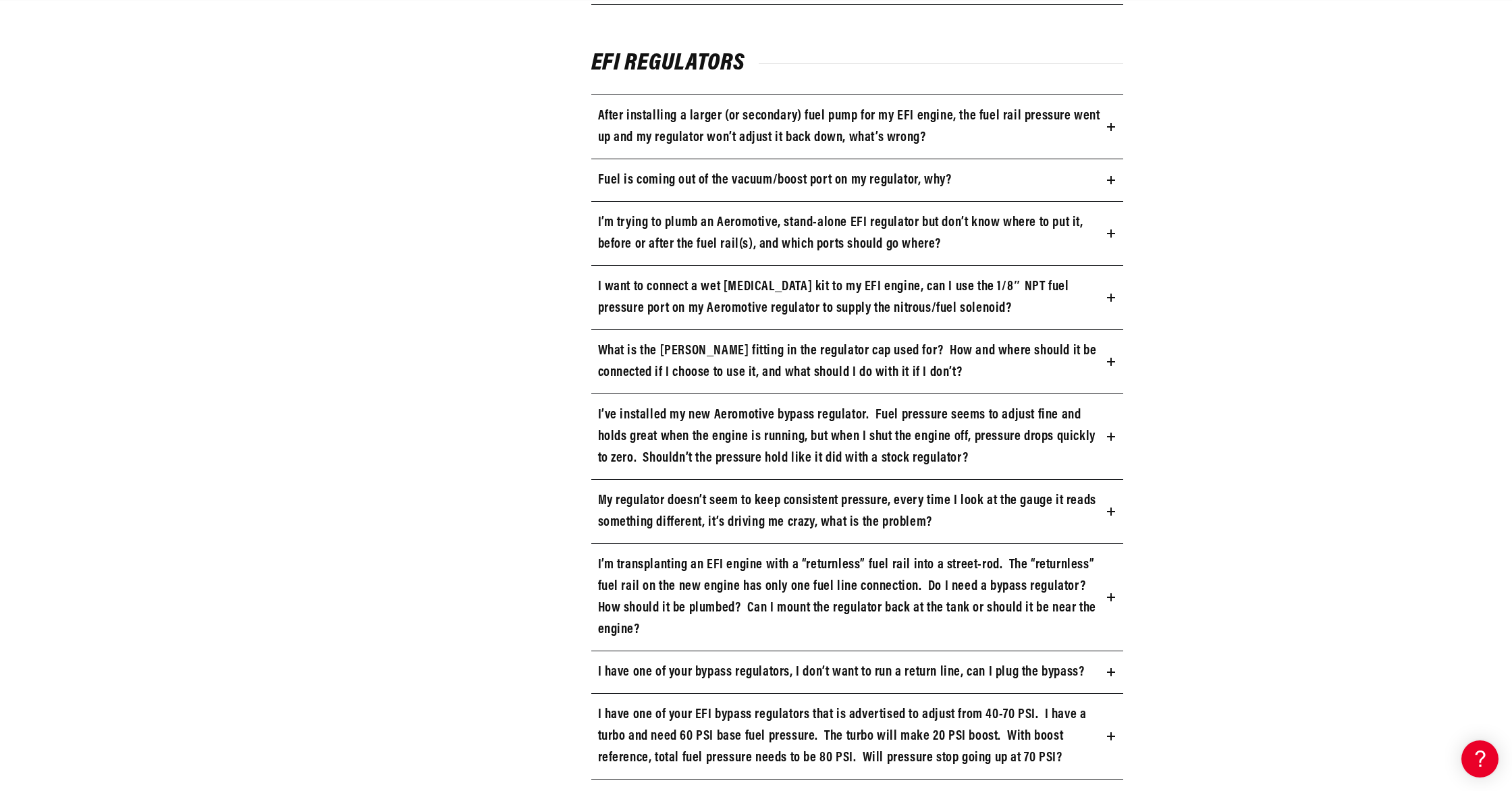
scroll to position [0, 534]
click at [787, 230] on h3 "I’m trying to plumb an Aeromotive, stand-alone EFI regulator but don’t know whe…" at bounding box center [850, 234] width 504 height 43
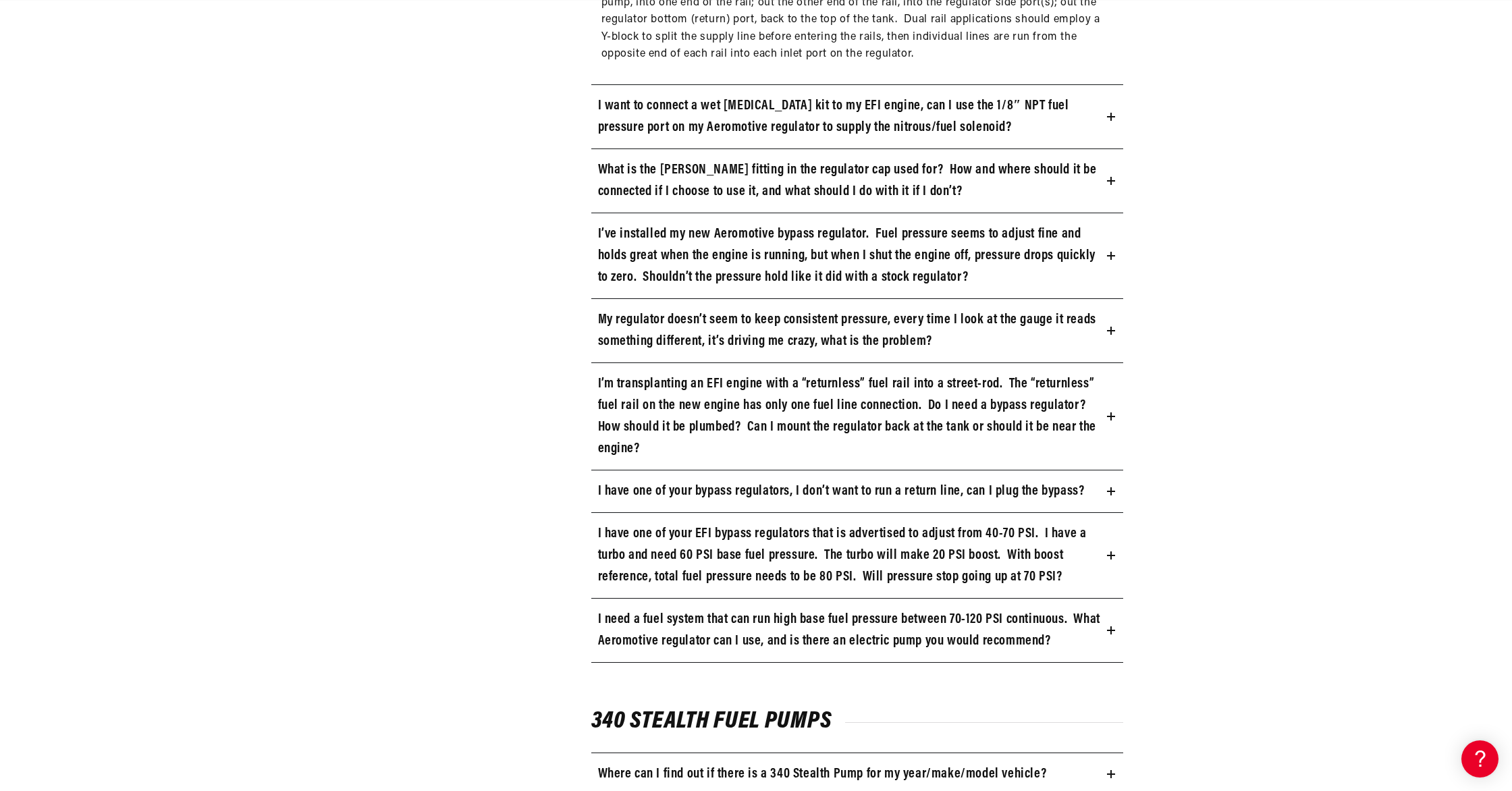
scroll to position [0, 0]
click at [887, 416] on h3 "I’m transplanting an EFI engine with a “returnless” fuel rail into a street-rod…" at bounding box center [850, 417] width 504 height 86
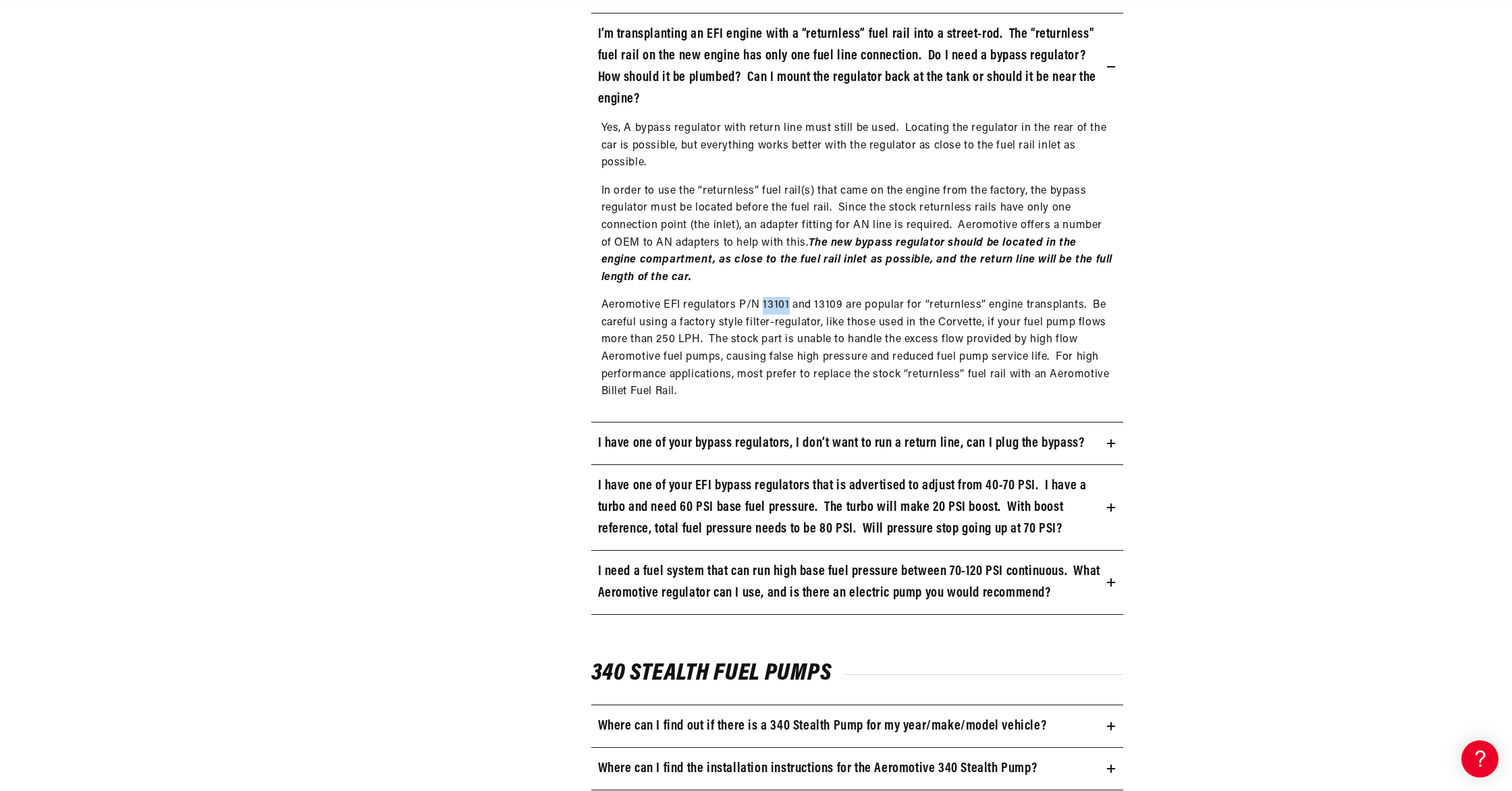
drag, startPoint x: 787, startPoint y: 309, endPoint x: 763, endPoint y: 311, distance: 24.1
click at [763, 311] on p "Aeromotive EFI regulators P/N 13101 and 13109 are popular for “returnless” engi…" at bounding box center [857, 350] width 513 height 104
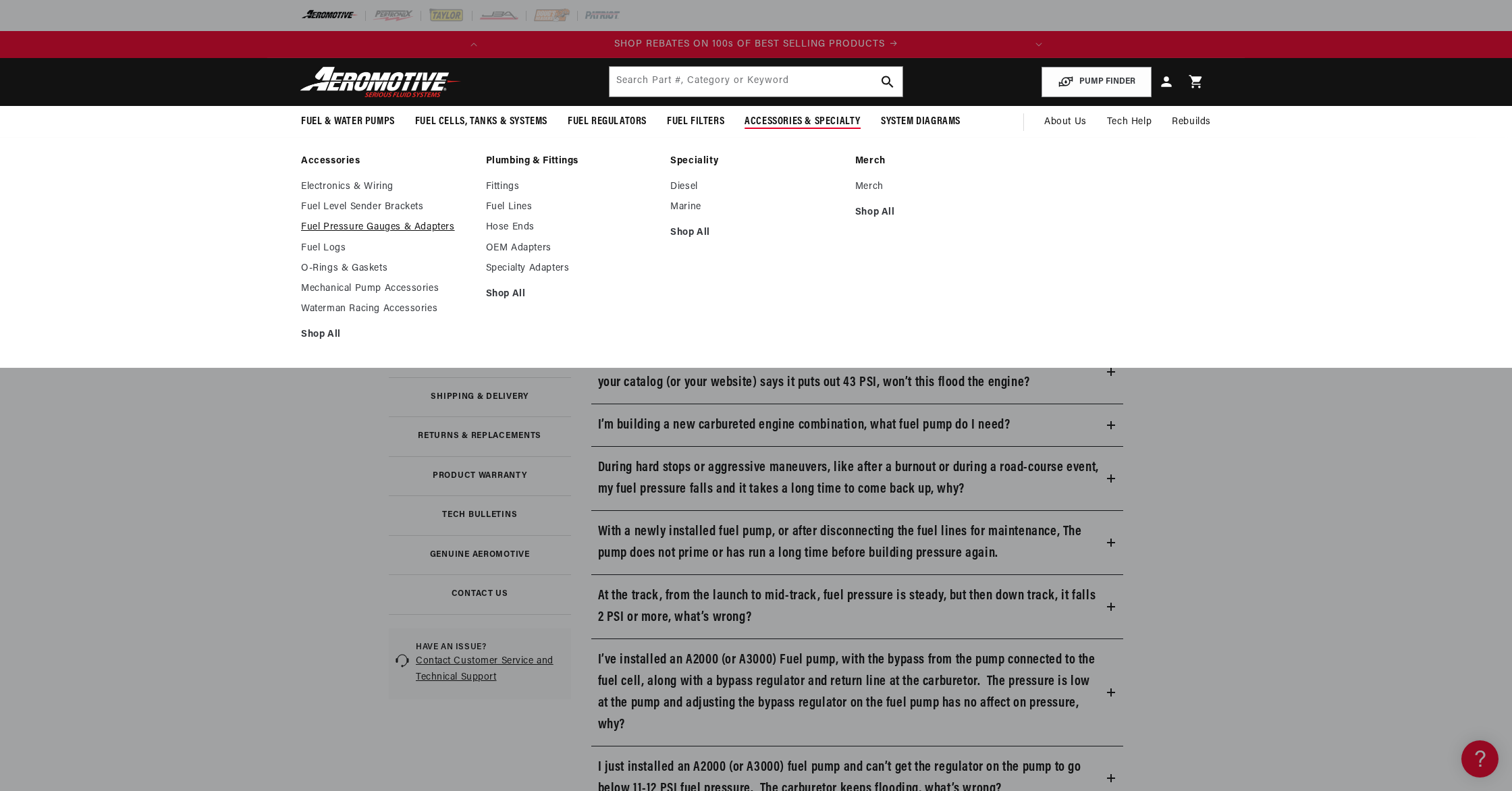
click at [435, 224] on link "Fuel Pressure Gauges & Adapters" at bounding box center [387, 227] width 171 height 12
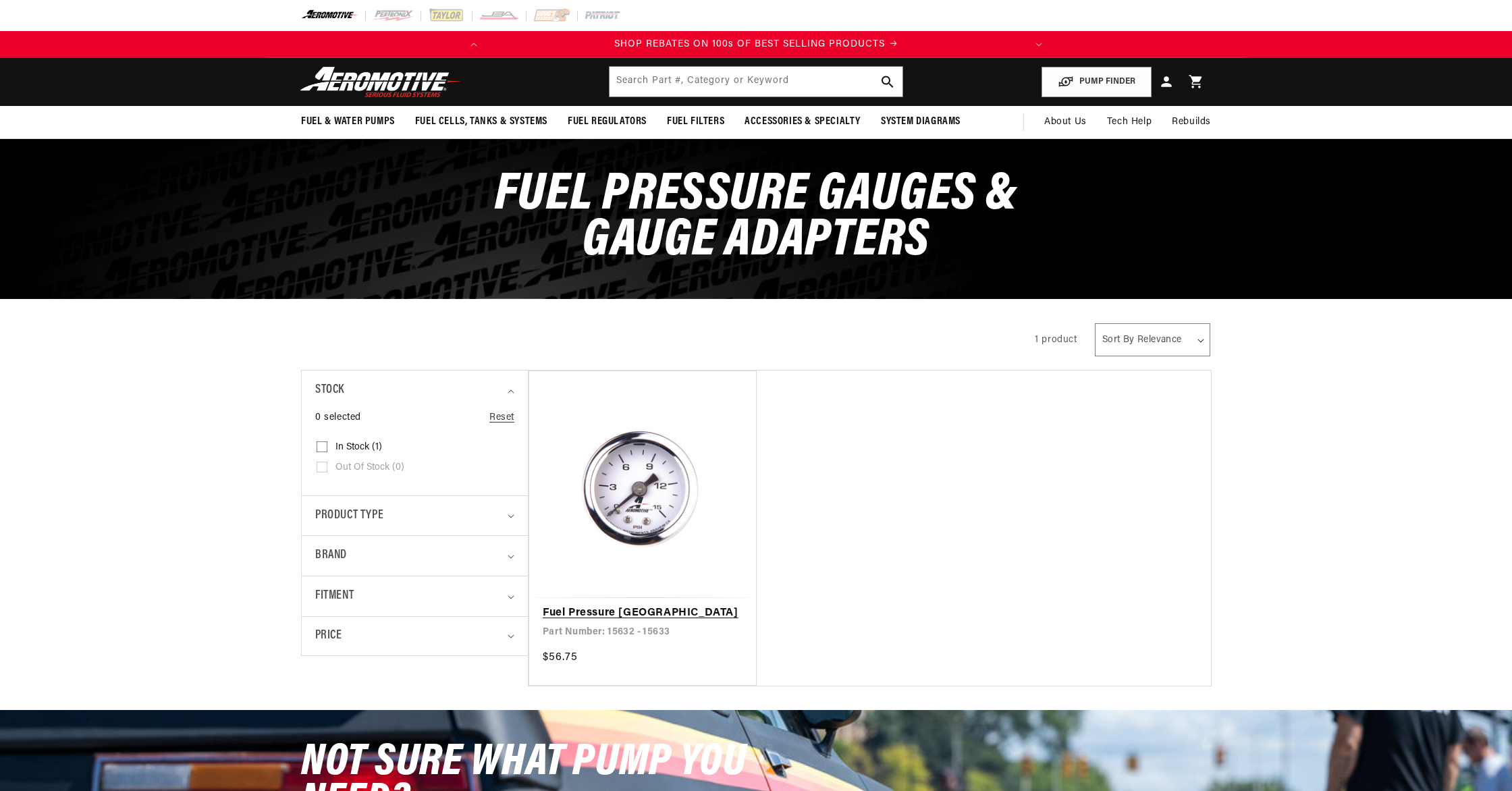
click at [637, 605] on link "Fuel Pressure [GEOGRAPHIC_DATA]" at bounding box center [642, 613] width 200 height 17
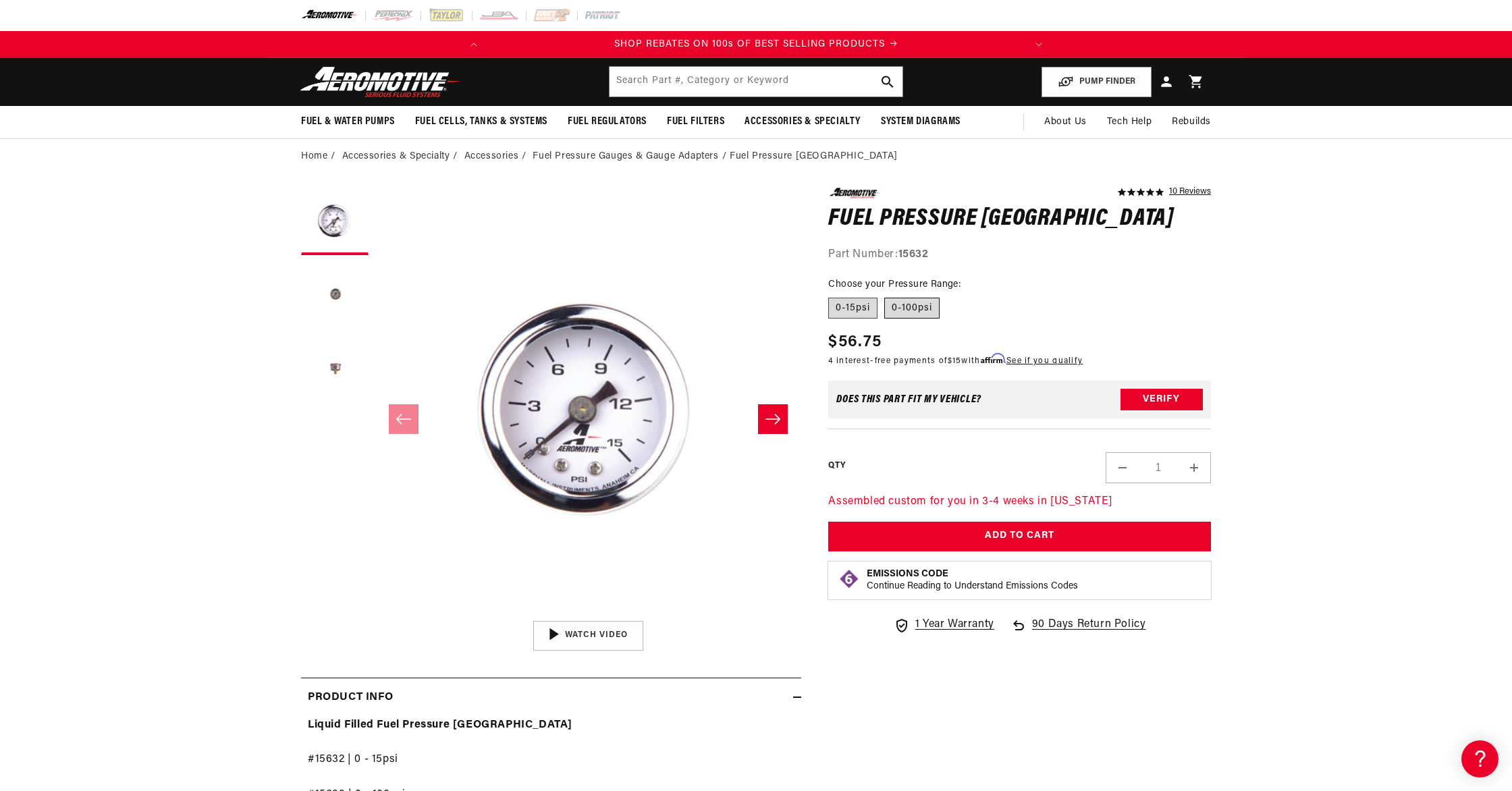
click at [932, 305] on label "0-100psi" at bounding box center [912, 308] width 55 height 22
click at [885, 296] on input "0-100psi" at bounding box center [884, 295] width 1 height 1
radio input "true"
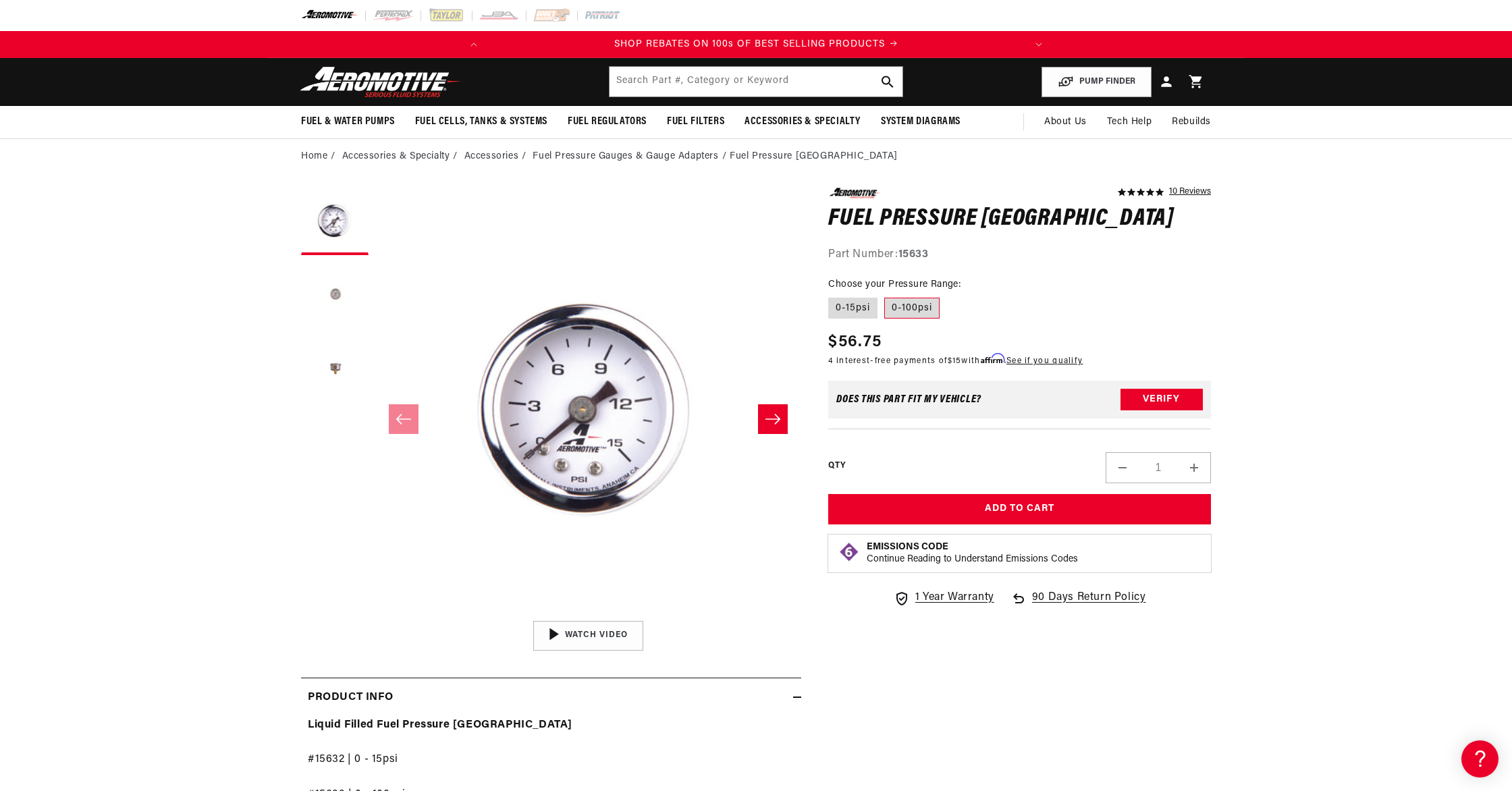
click at [330, 283] on button "Load image 2 in gallery view" at bounding box center [335, 296] width 68 height 68
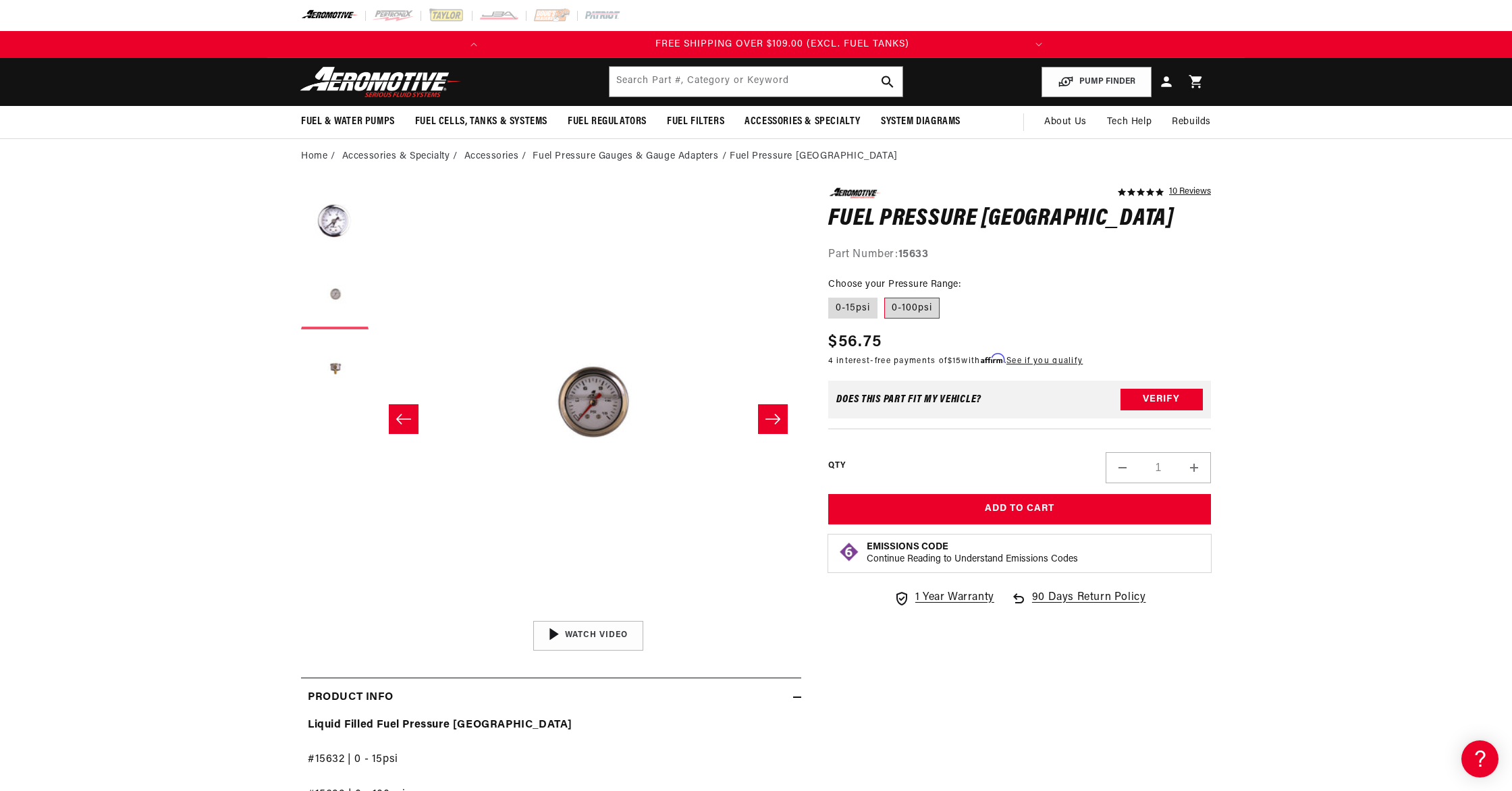
scroll to position [0, 534]
click at [330, 330] on ul "Gallery Viewer" at bounding box center [335, 296] width 68 height 216
click at [330, 344] on button "Load image 3 in gallery view" at bounding box center [335, 370] width 68 height 68
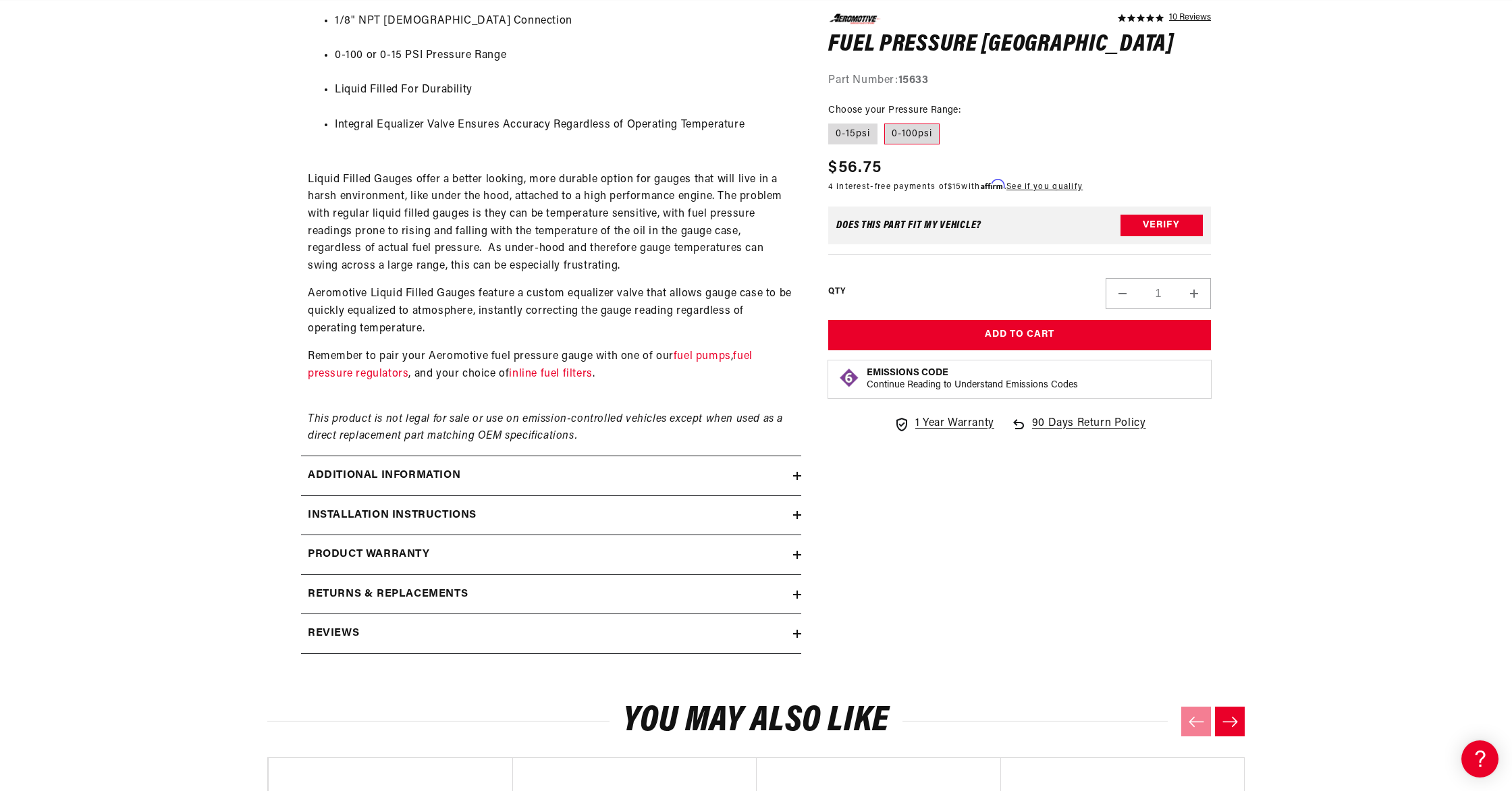
click at [413, 472] on h2 "Additional information" at bounding box center [384, 475] width 152 height 17
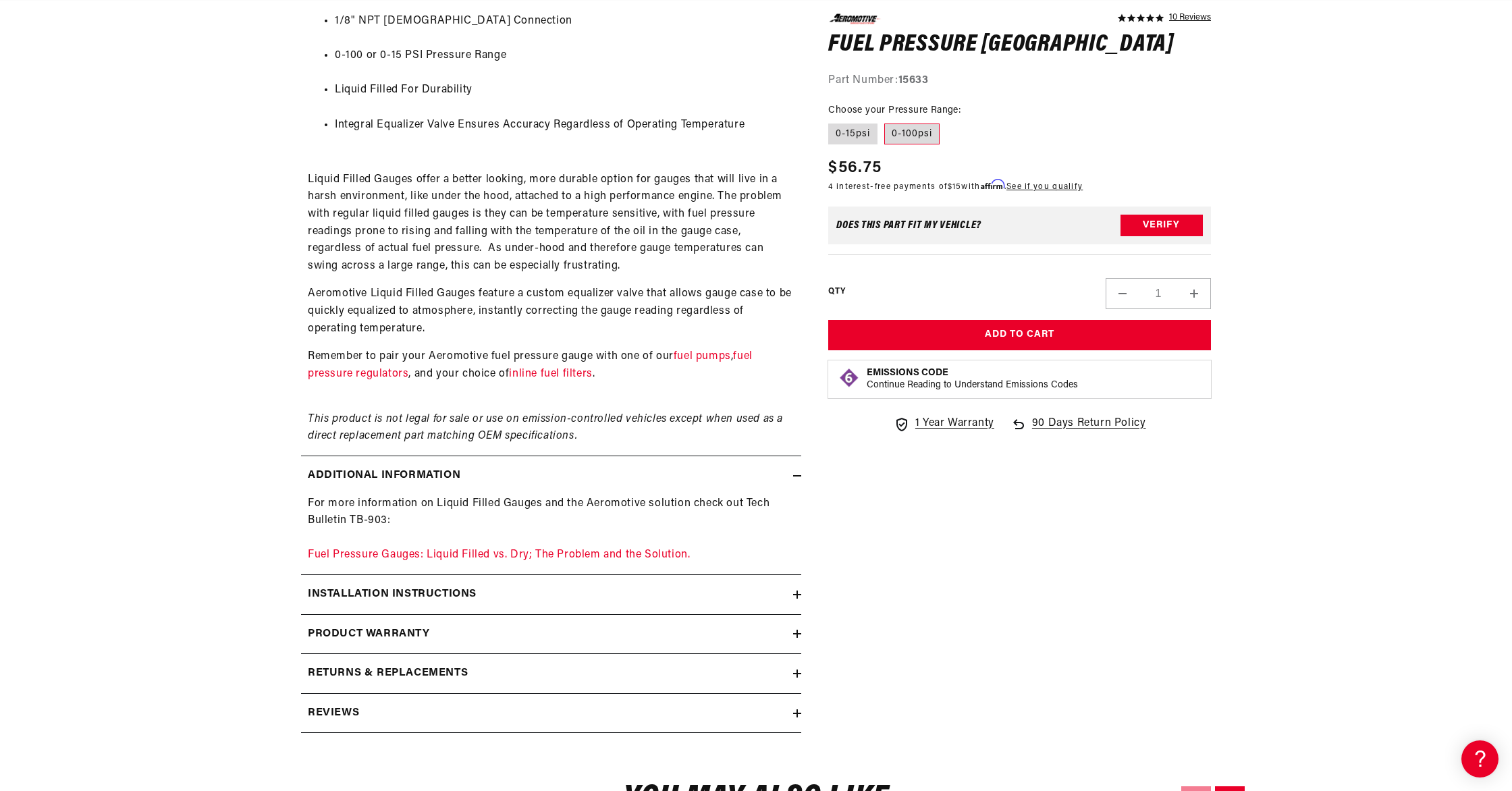
click at [397, 594] on h2 "Installation Instructions" at bounding box center [392, 595] width 169 height 17
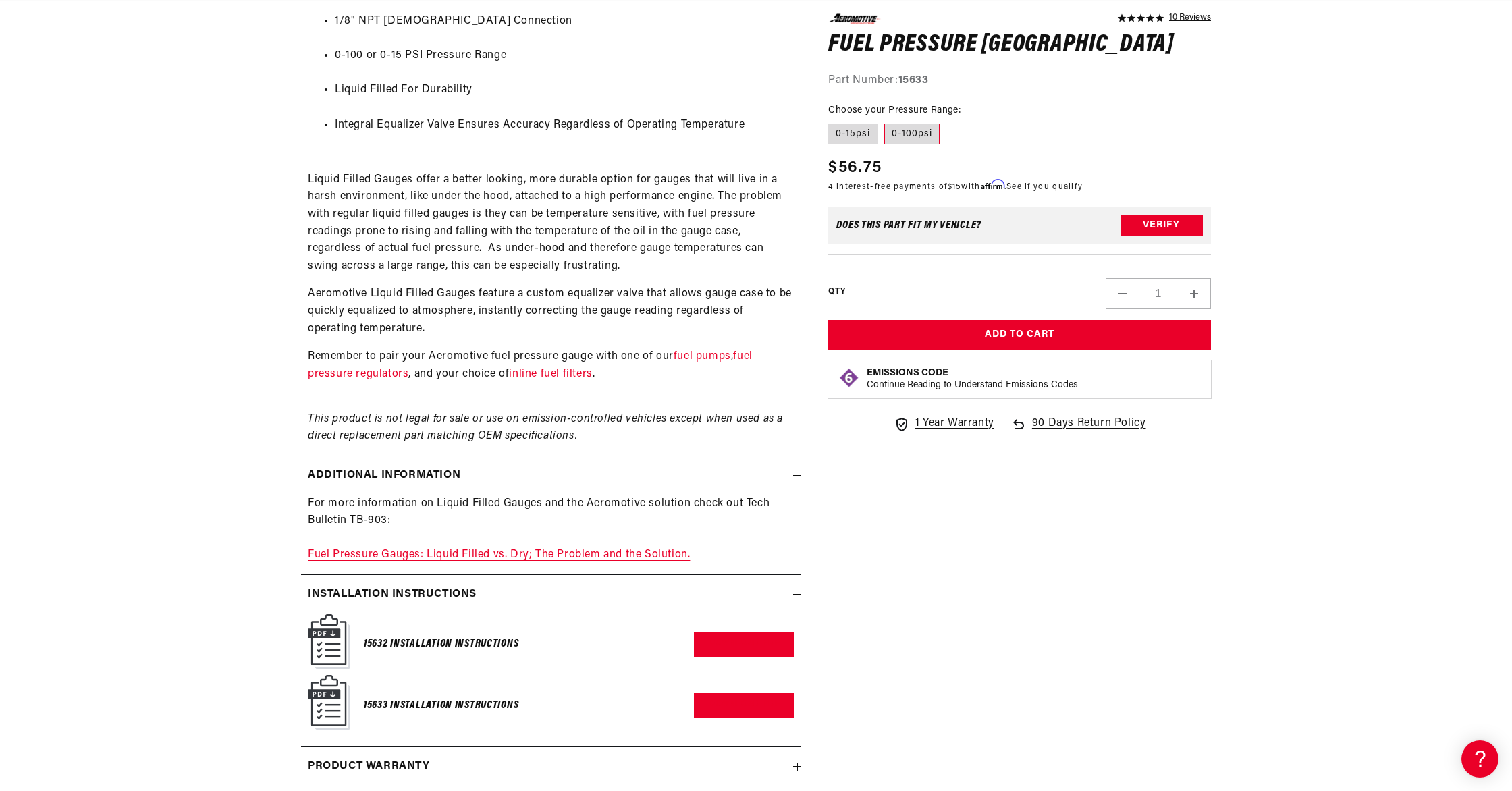
click at [411, 559] on link "Fuel Pressure Gauges: Liquid Filled vs. Dry; The Problem and the Solution." at bounding box center [498, 555] width 382 height 11
